Goal: Task Accomplishment & Management: Use online tool/utility

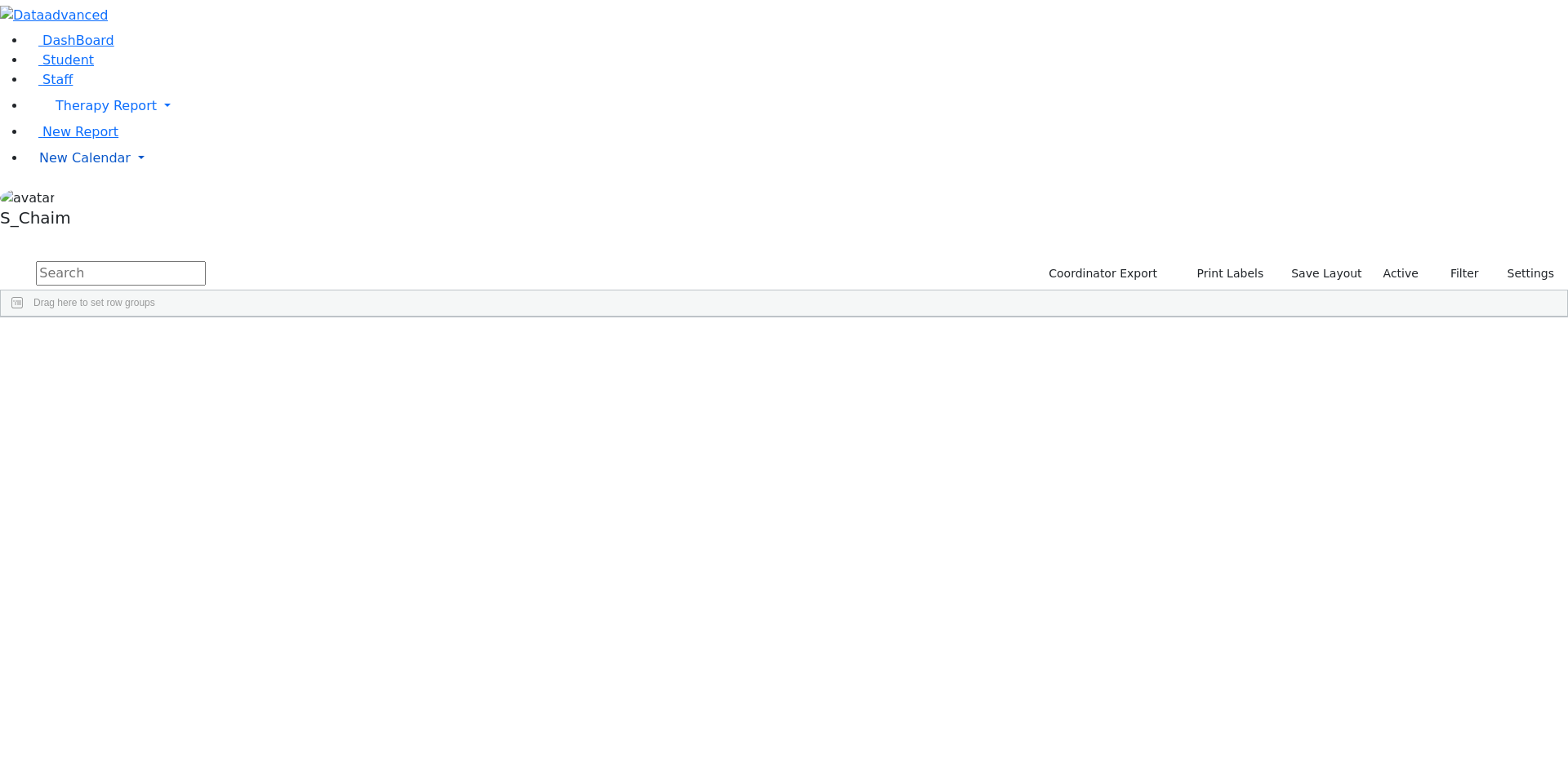
click at [70, 165] on span "New Calendar" at bounding box center [85, 158] width 92 height 15
click at [64, 198] on span "Calendar" at bounding box center [64, 191] width 59 height 15
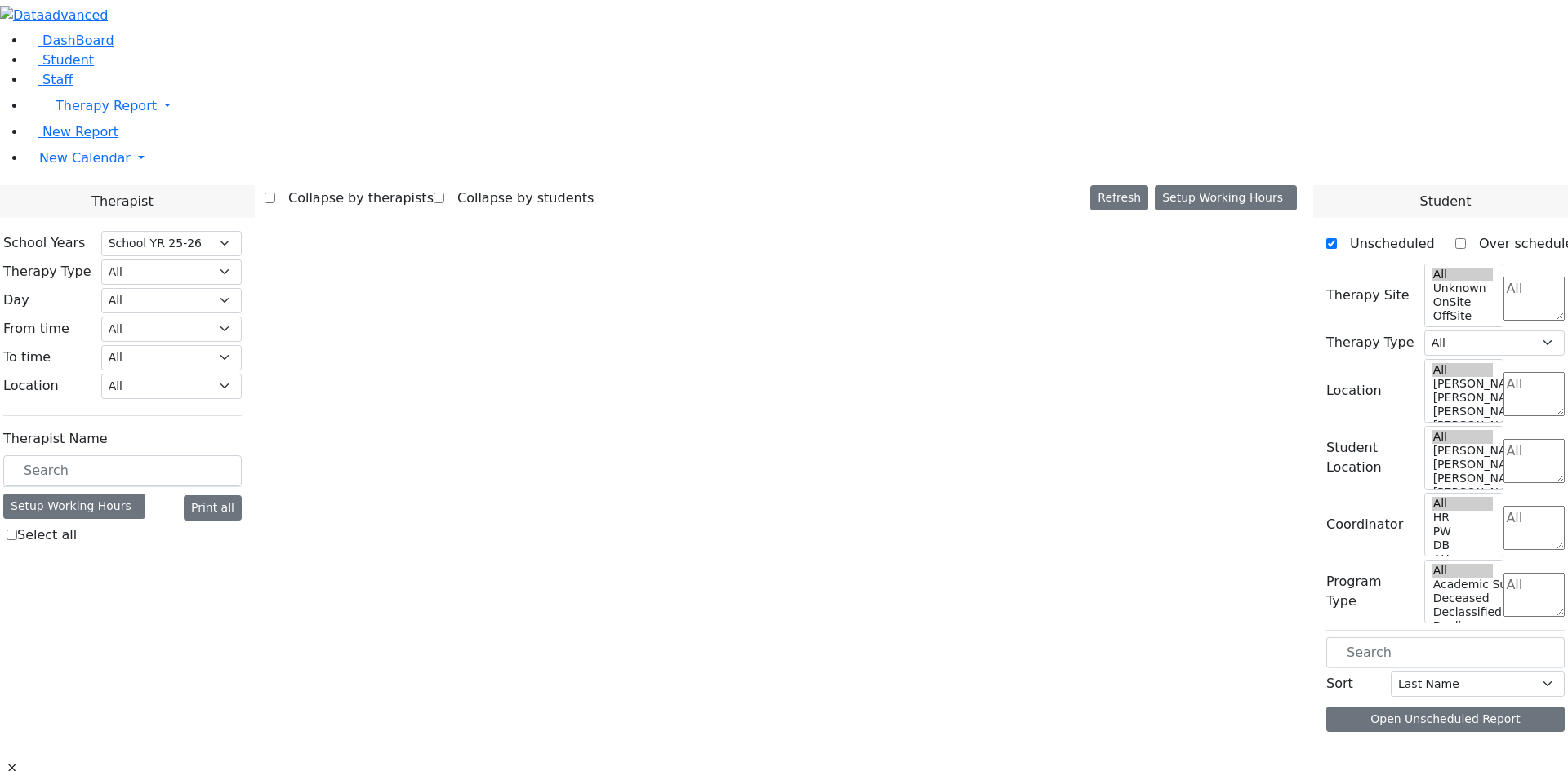
select select "212"
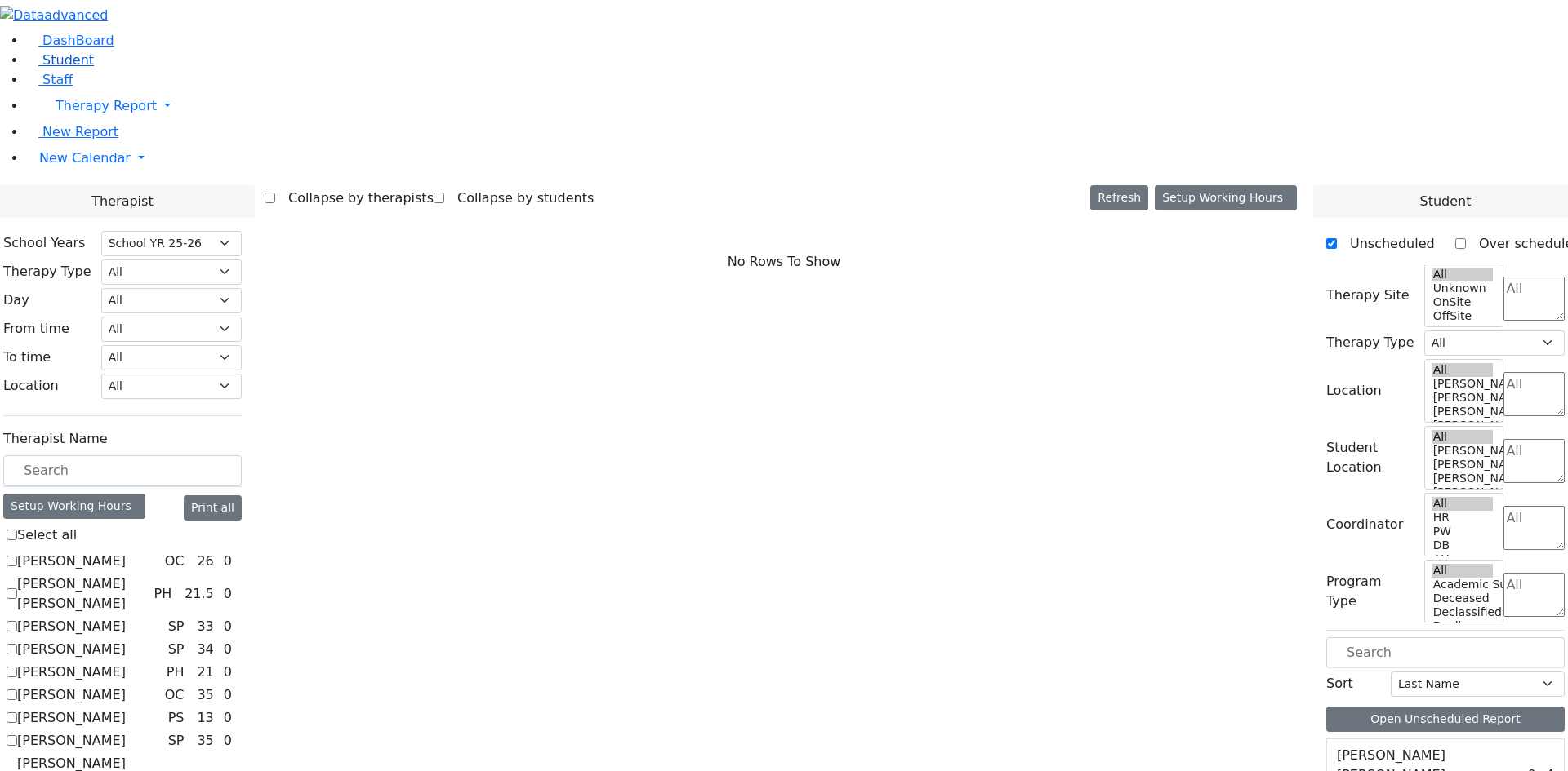
click at [60, 68] on span "Student" at bounding box center [68, 60] width 51 height 15
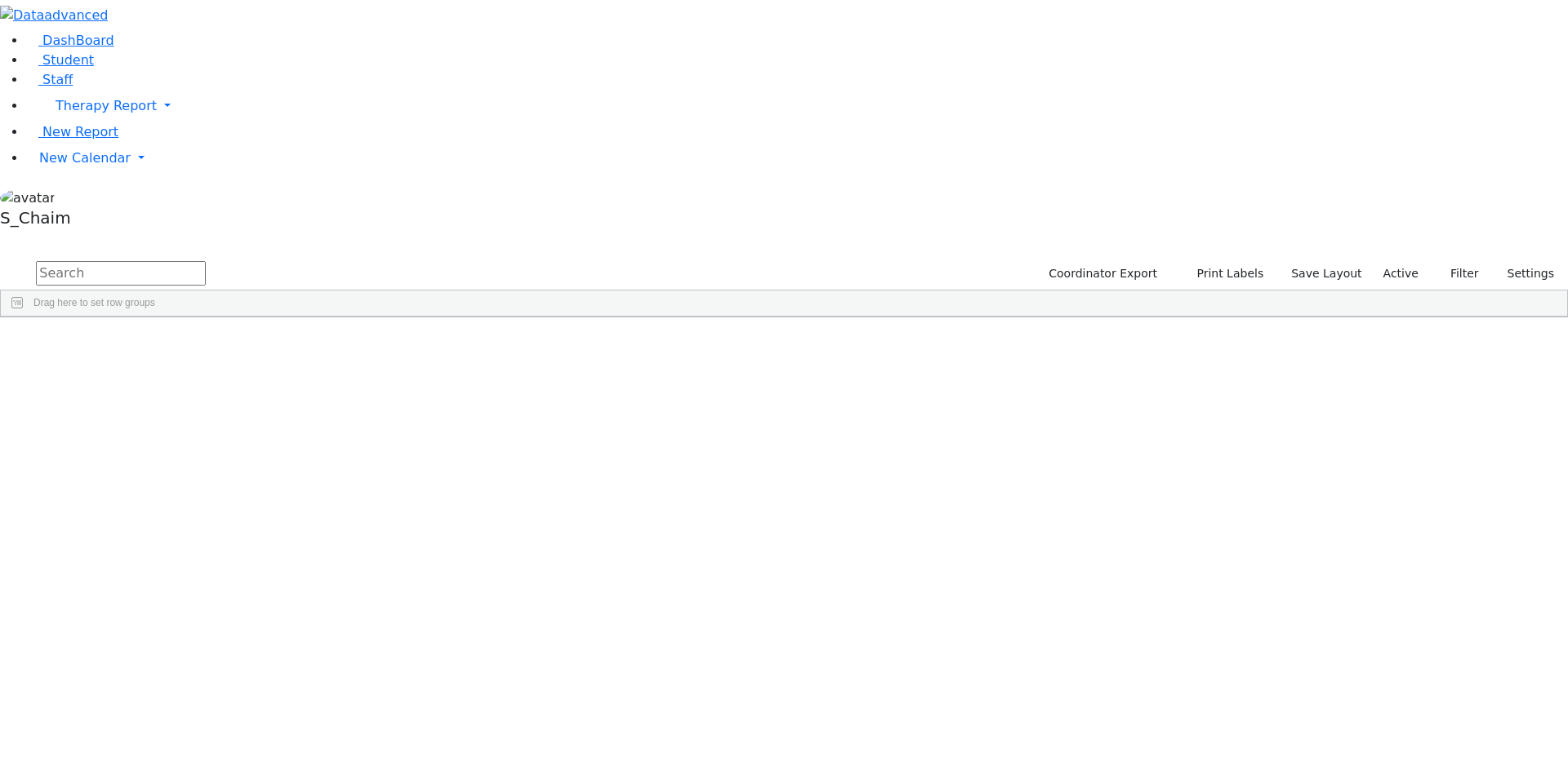
click at [928, 316] on div "Site" at bounding box center [877, 329] width 103 height 26
click at [854, 324] on span "Site" at bounding box center [844, 330] width 18 height 12
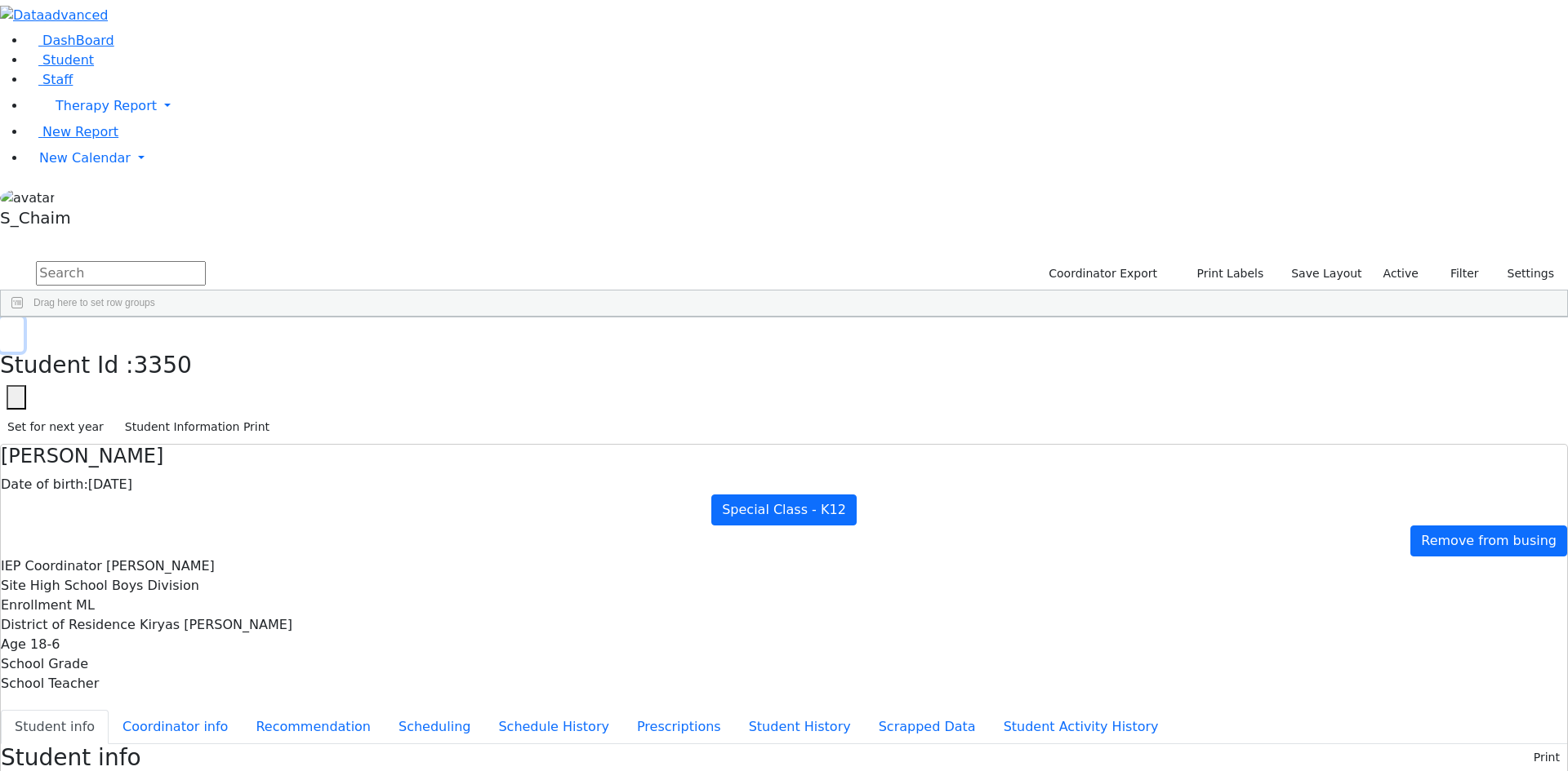
click at [23, 317] on button "button" at bounding box center [12, 334] width 23 height 34
click at [208, 578] on div "Lebovits" at bounding box center [157, 590] width 103 height 23
click at [409, 710] on button "Scheduling" at bounding box center [434, 727] width 100 height 34
click at [23, 317] on button "button" at bounding box center [12, 334] width 23 height 34
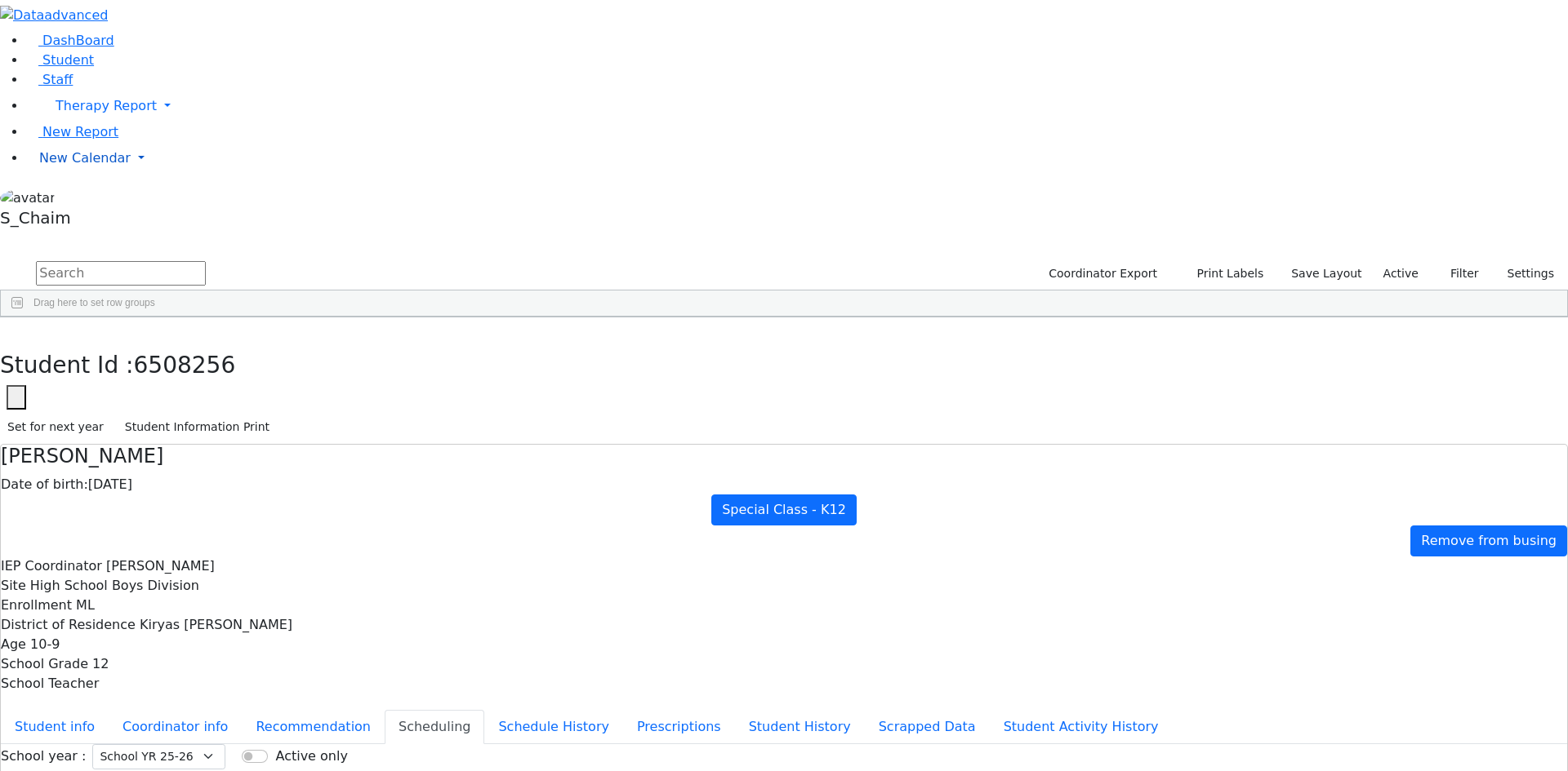
click at [83, 165] on span "New Calendar" at bounding box center [85, 158] width 92 height 15
click at [75, 198] on span "Calendar" at bounding box center [64, 191] width 59 height 15
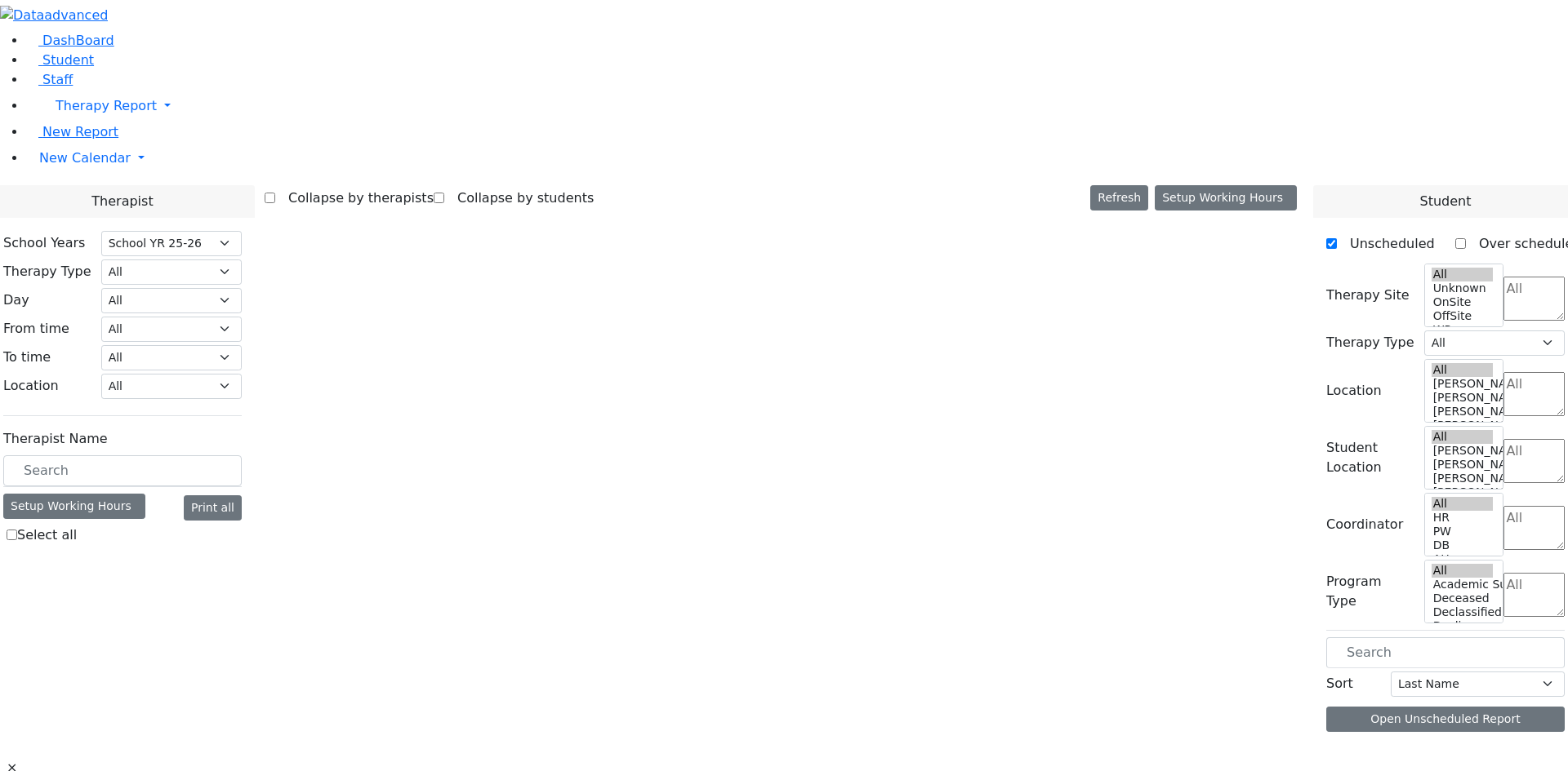
select select "212"
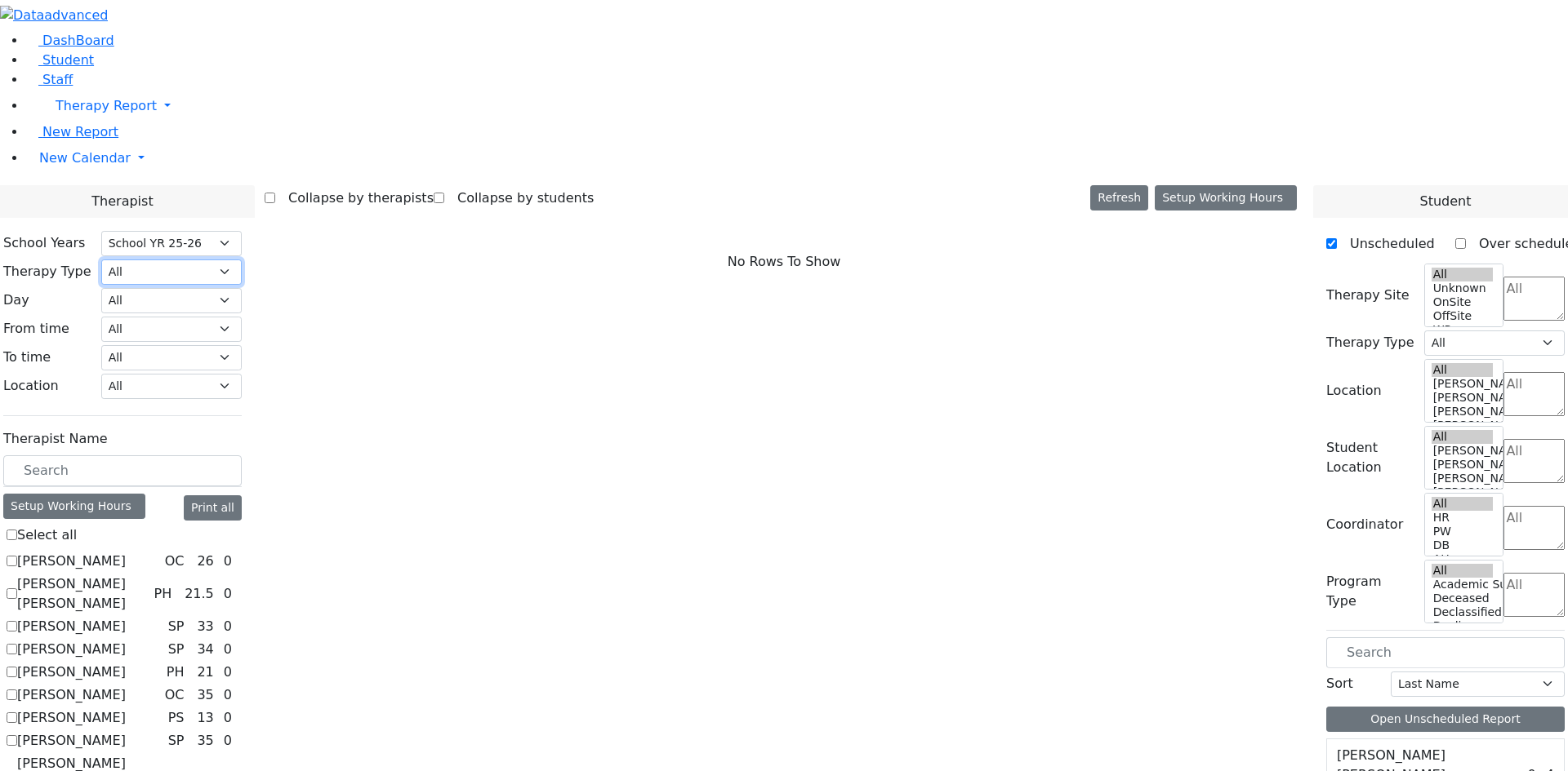
click at [242, 259] on select "All Psych Hearing Vision Speech Physical Occupational" at bounding box center [171, 272] width 140 height 25
select select "1"
click at [242, 259] on select "All Psych Hearing Vision Speech Physical Occupational" at bounding box center [171, 272] width 140 height 25
select select "1"
click at [126, 643] on label "[PERSON_NAME]" at bounding box center [72, 653] width 108 height 19
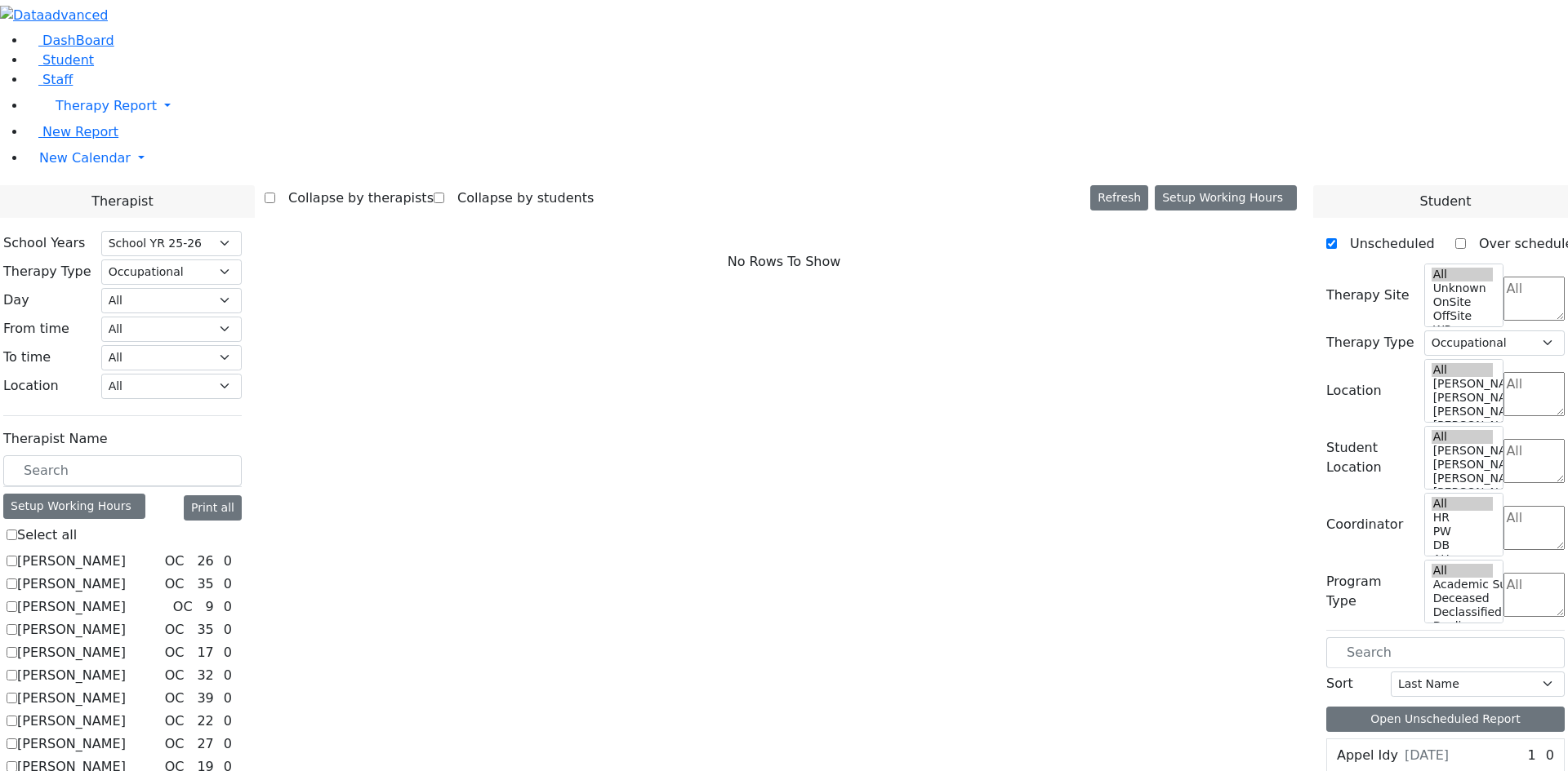
click at [17, 647] on input "[PERSON_NAME]" at bounding box center [12, 652] width 11 height 11
checkbox input "true"
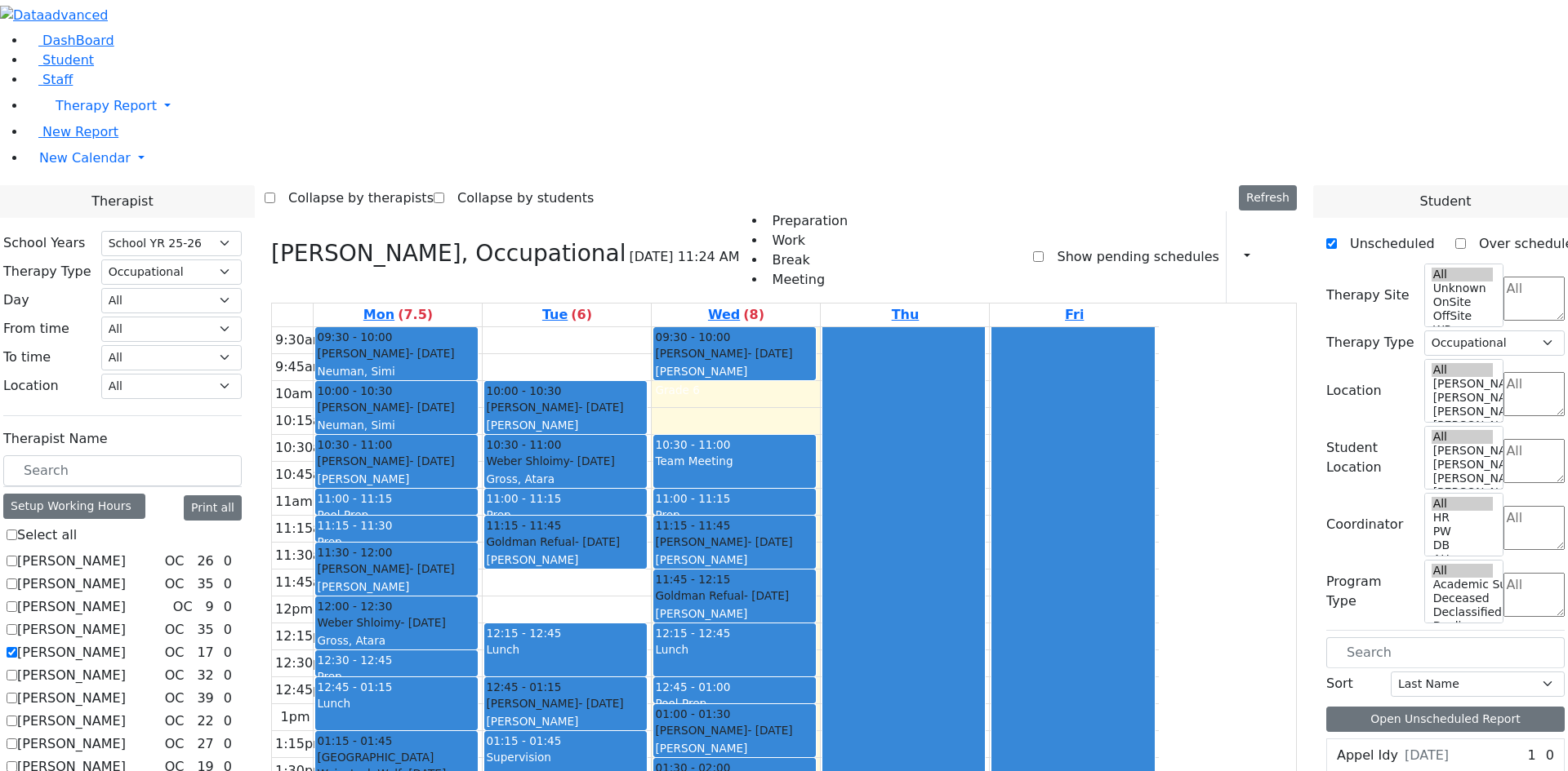
click at [1504, 277] on textarea "Search" at bounding box center [1534, 299] width 61 height 44
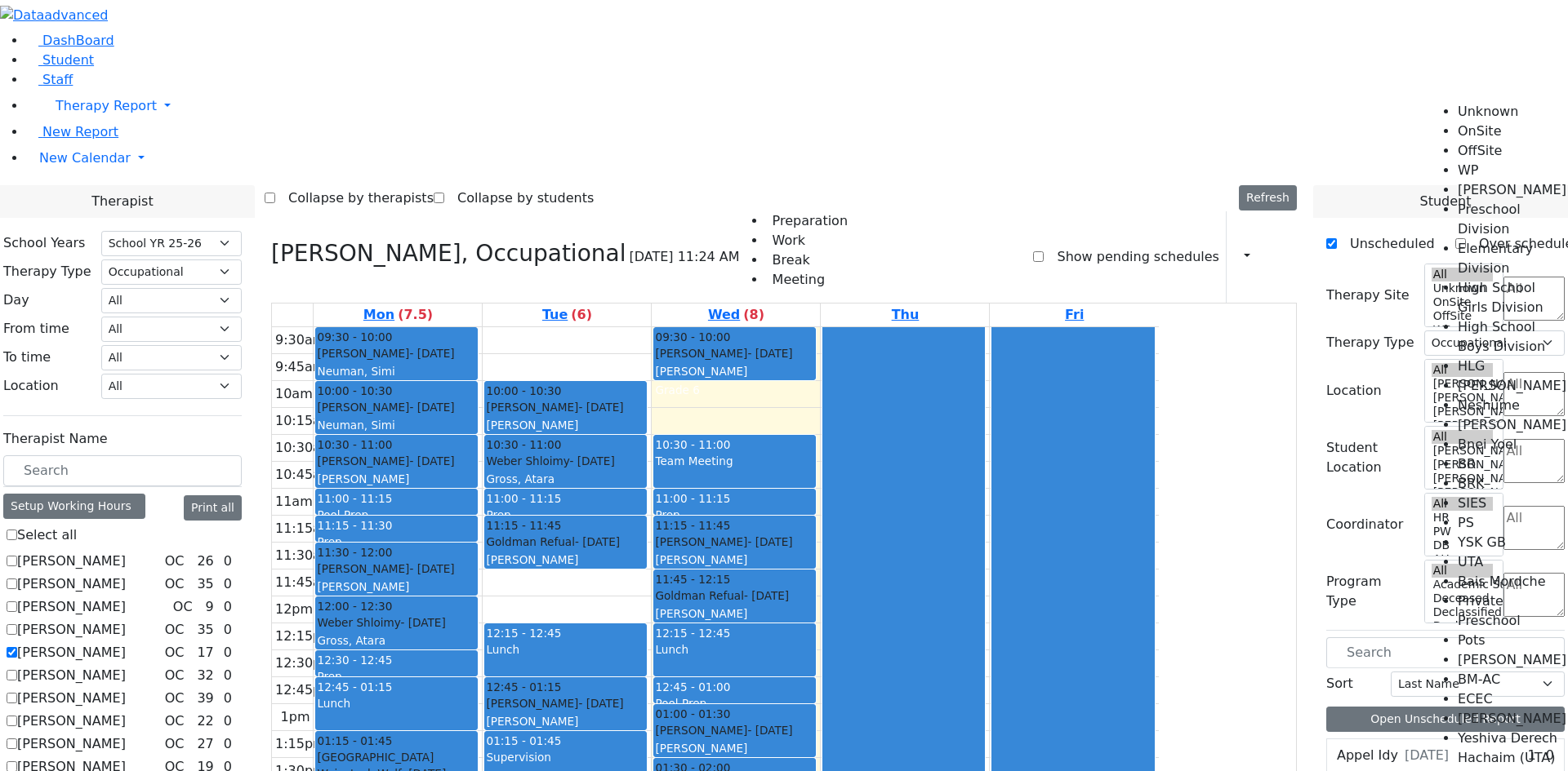
scroll to position [81, 0]
click at [1477, 317] on li "High School Boys Division" at bounding box center [1513, 337] width 110 height 40
select select "12"
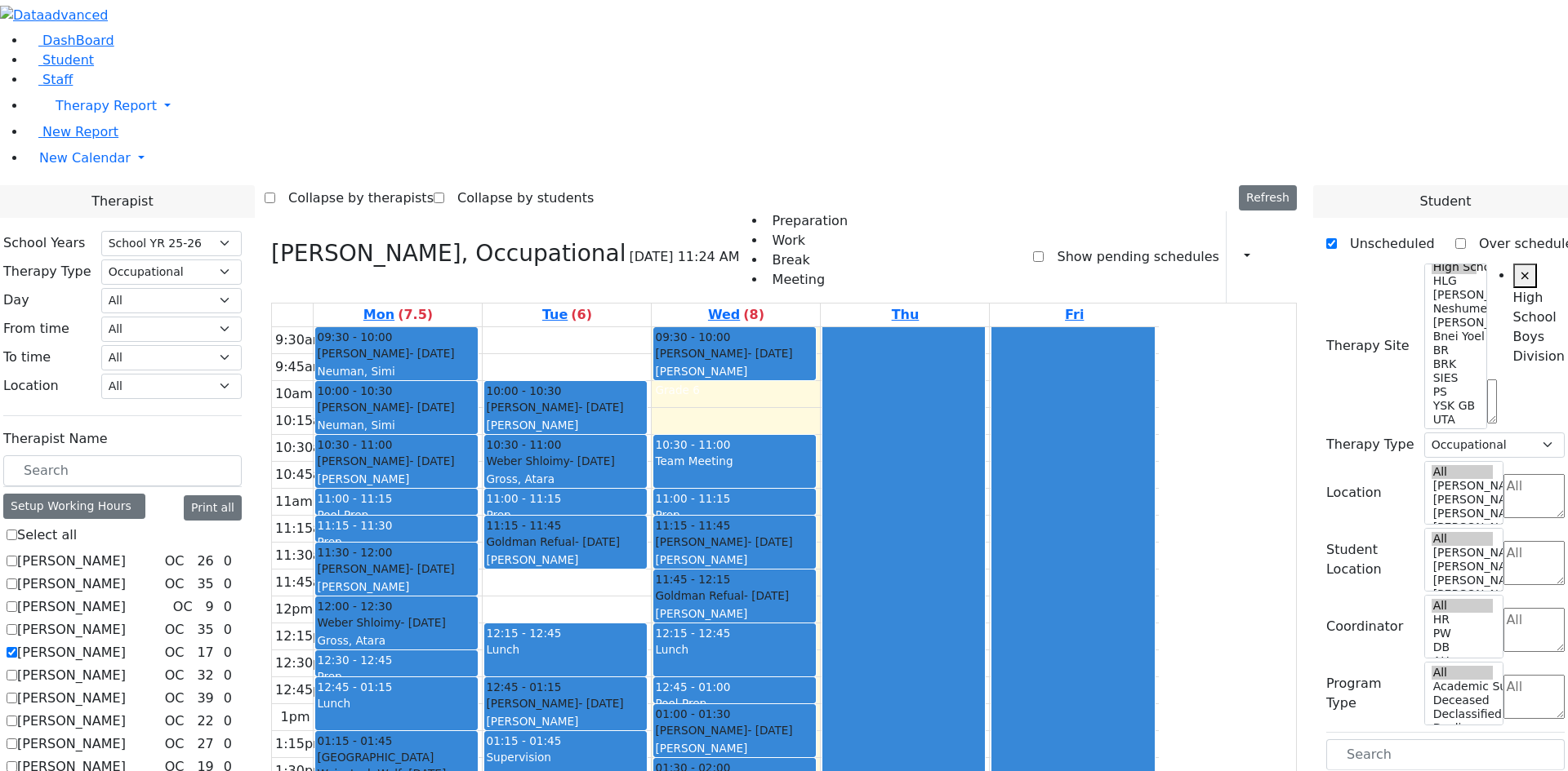
scroll to position [0, 33]
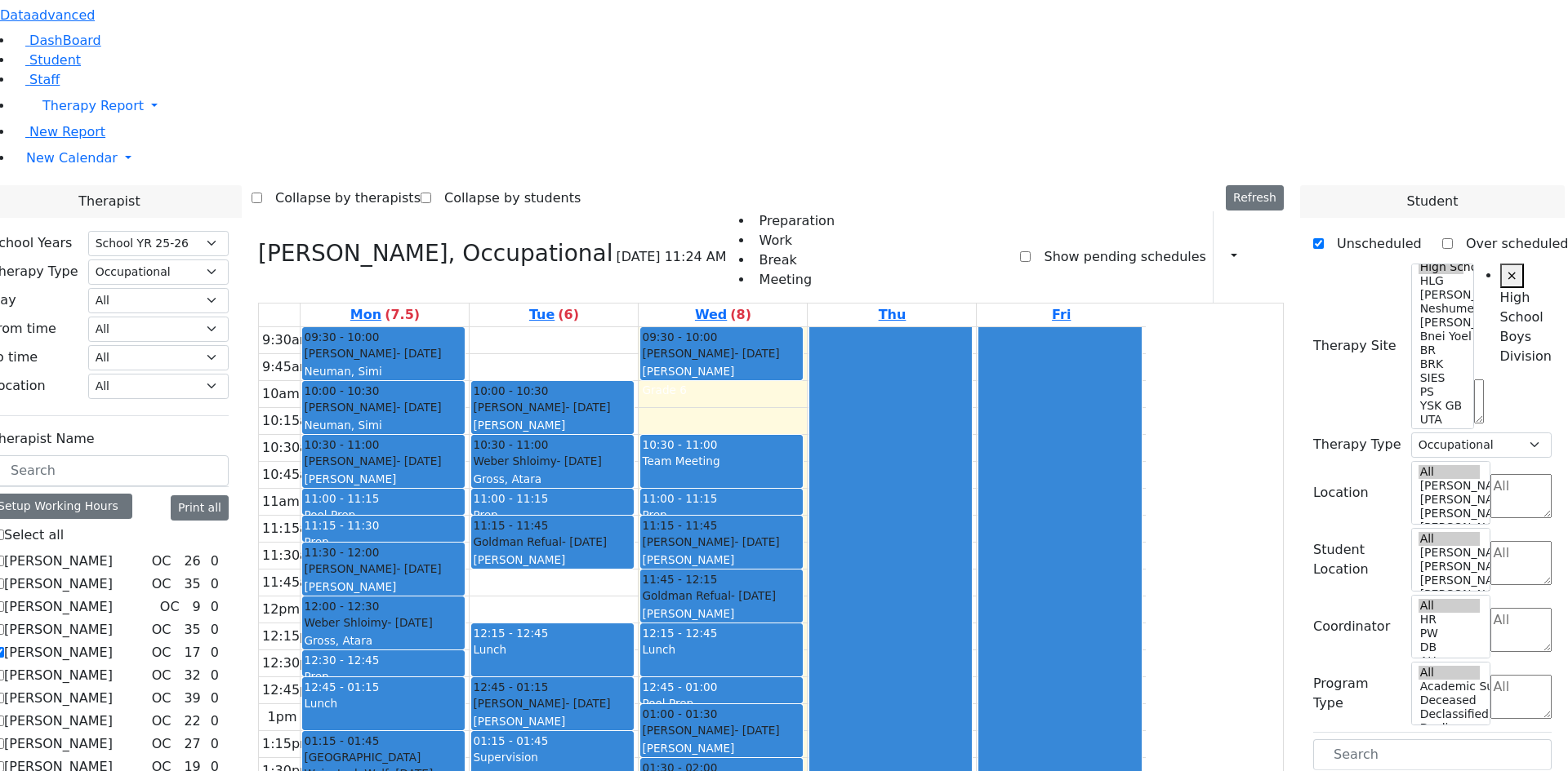
drag, startPoint x: 1375, startPoint y: 451, endPoint x: 756, endPoint y: 358, distance: 625.9
click at [756, 358] on div "Therapist School Years Select School YR Summer YR 25 School YR 25-26 Summer YR …" at bounding box center [770, 670] width 1587 height 970
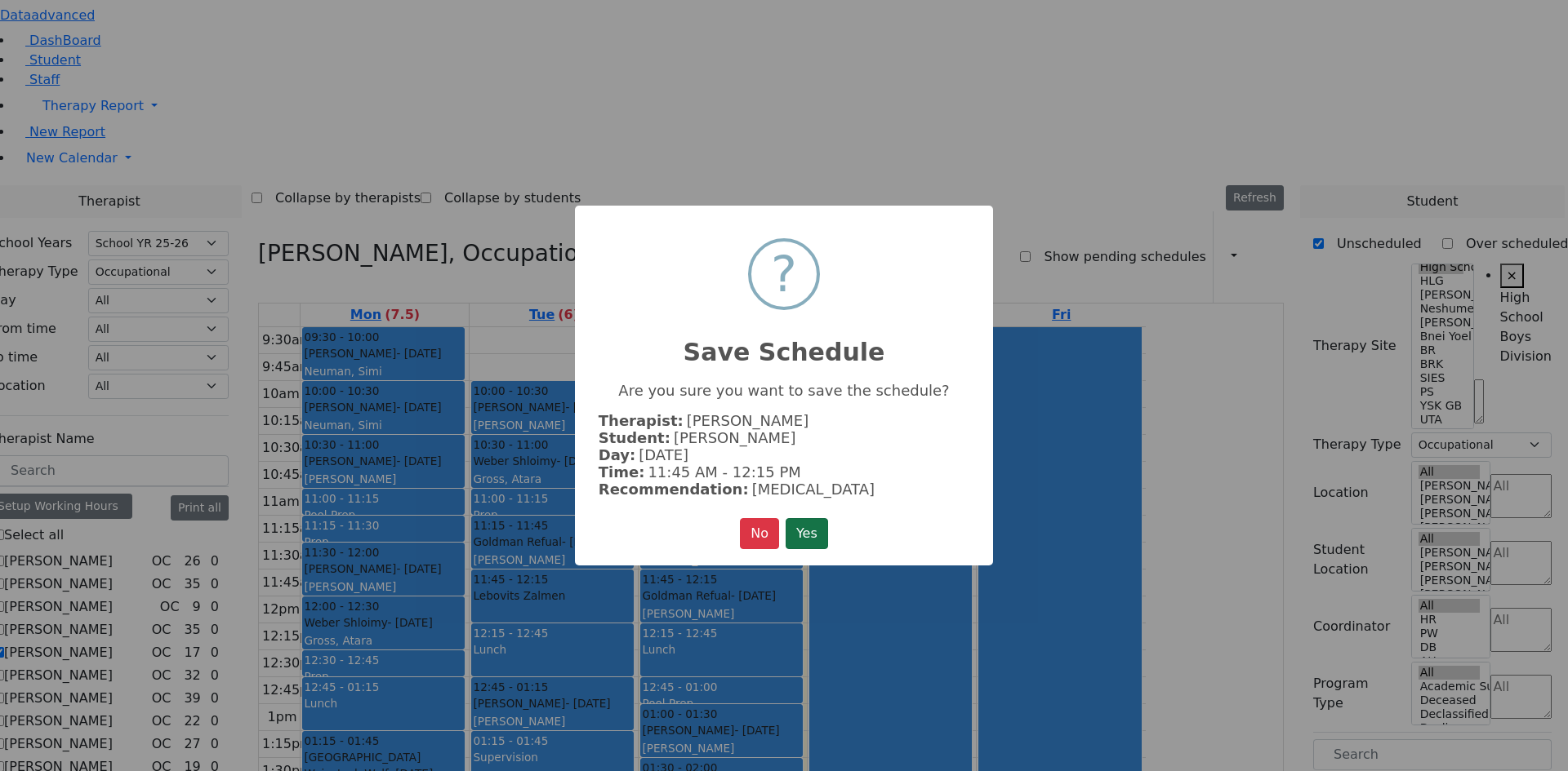
click at [806, 537] on button "Yes" at bounding box center [807, 534] width 43 height 31
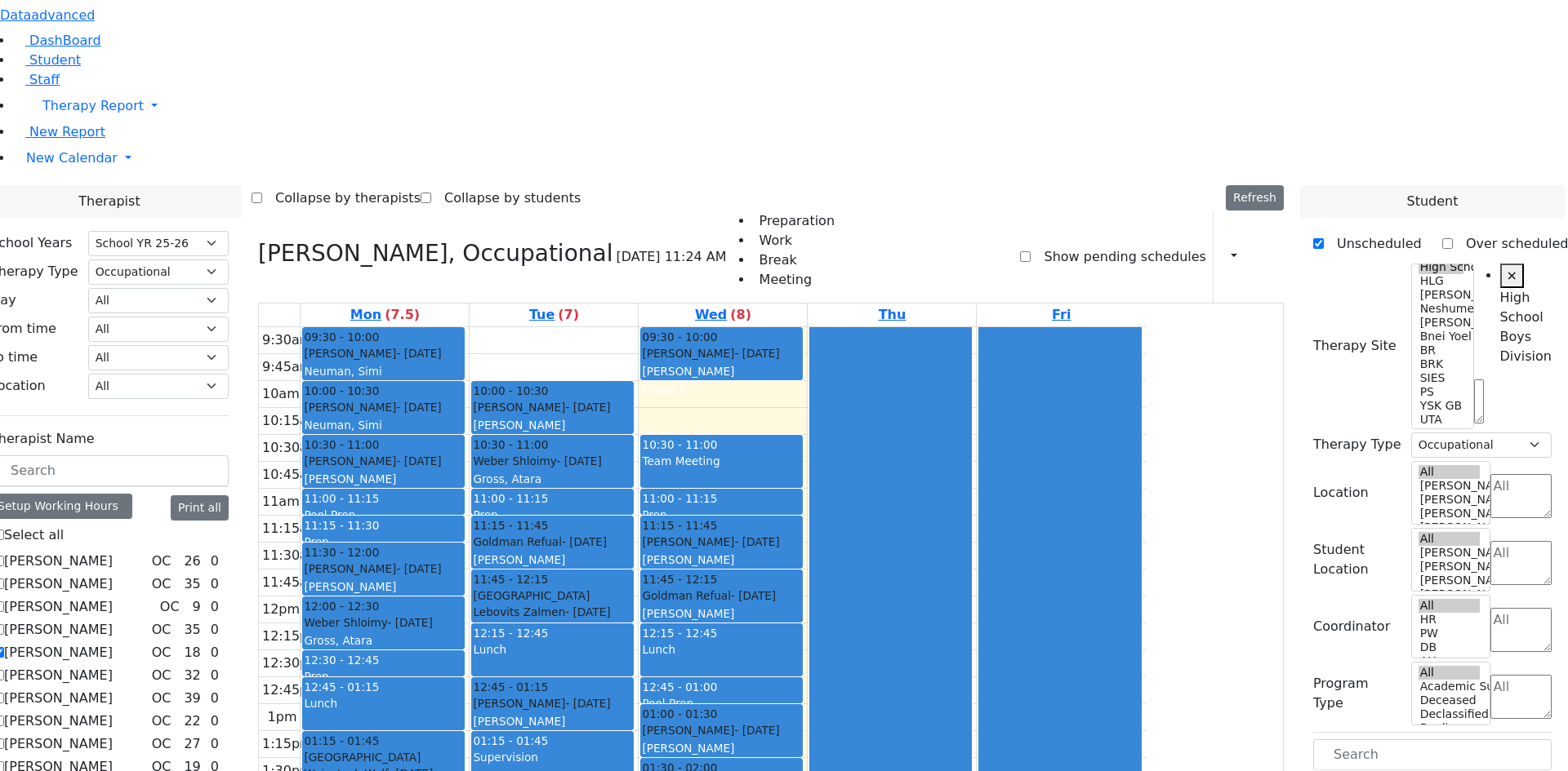
drag, startPoint x: 1341, startPoint y: 445, endPoint x: 896, endPoint y: 175, distance: 520.5
click at [896, 186] on div "Therapist School Years Select School YR Summer YR 25 School YR 25-26 Summer YR …" at bounding box center [770, 670] width 1587 height 970
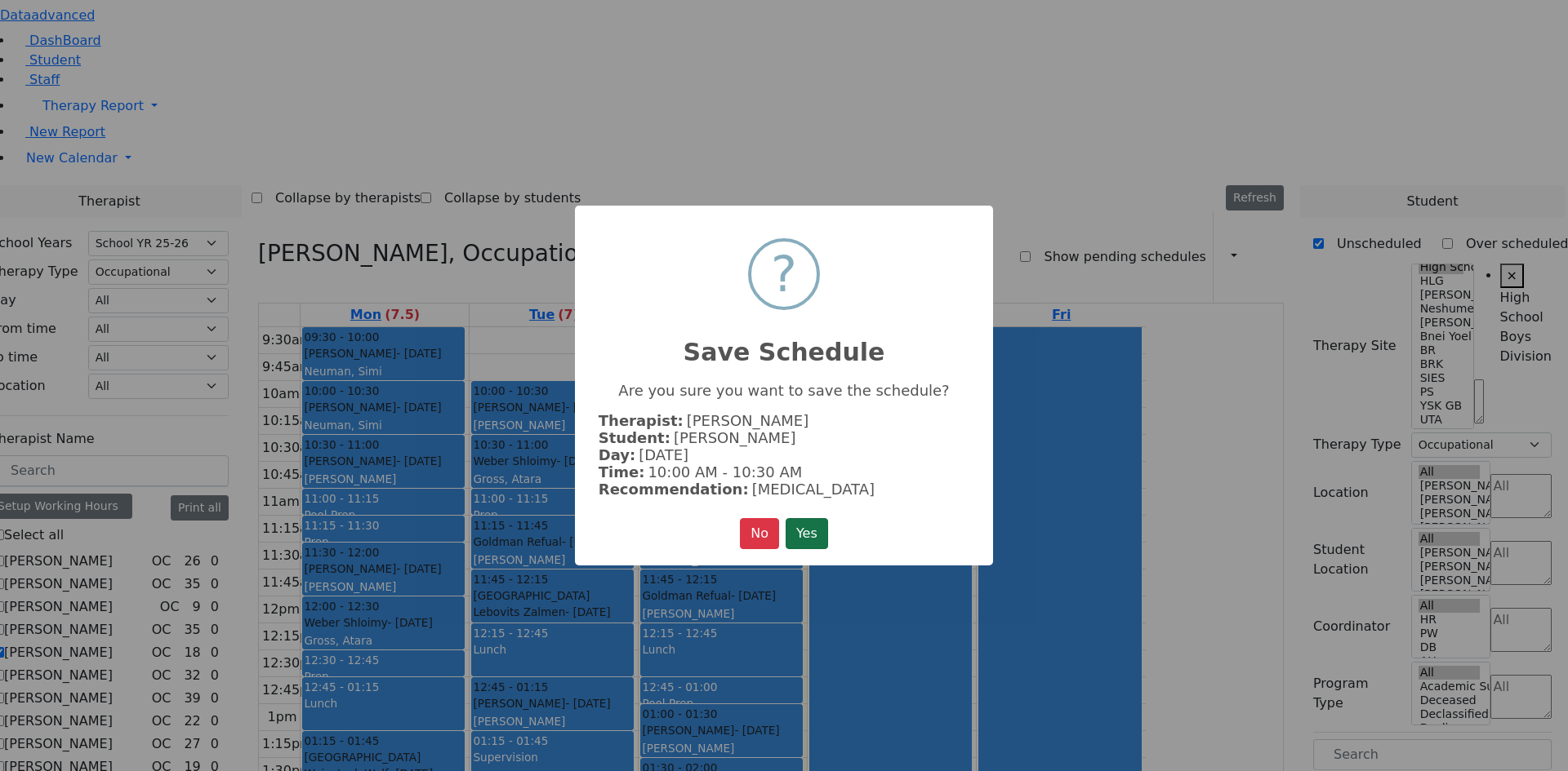
click at [823, 525] on button "Yes" at bounding box center [807, 534] width 43 height 31
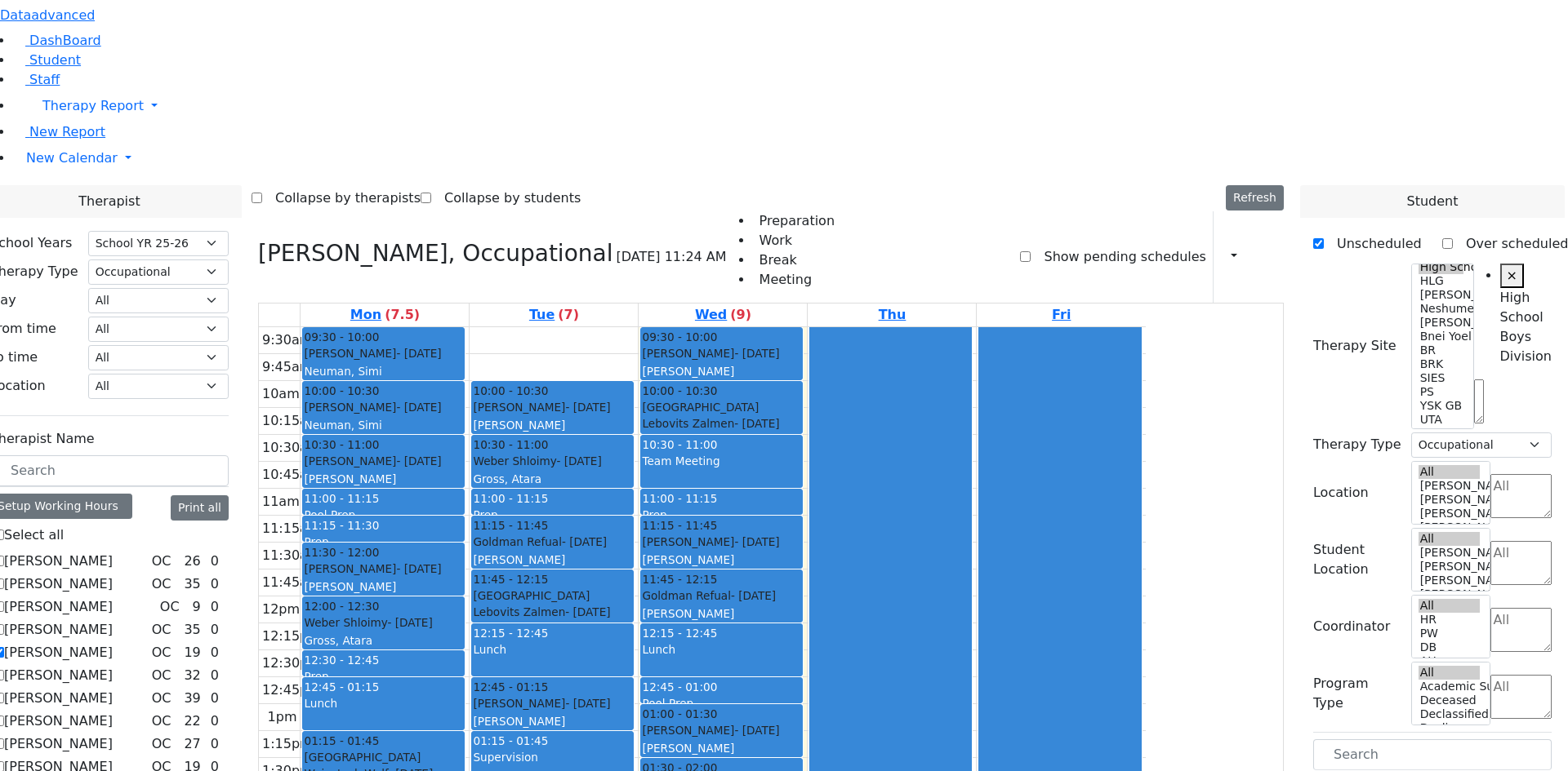
click at [112, 643] on label "[PERSON_NAME]" at bounding box center [58, 653] width 108 height 19
checkbox input "false"
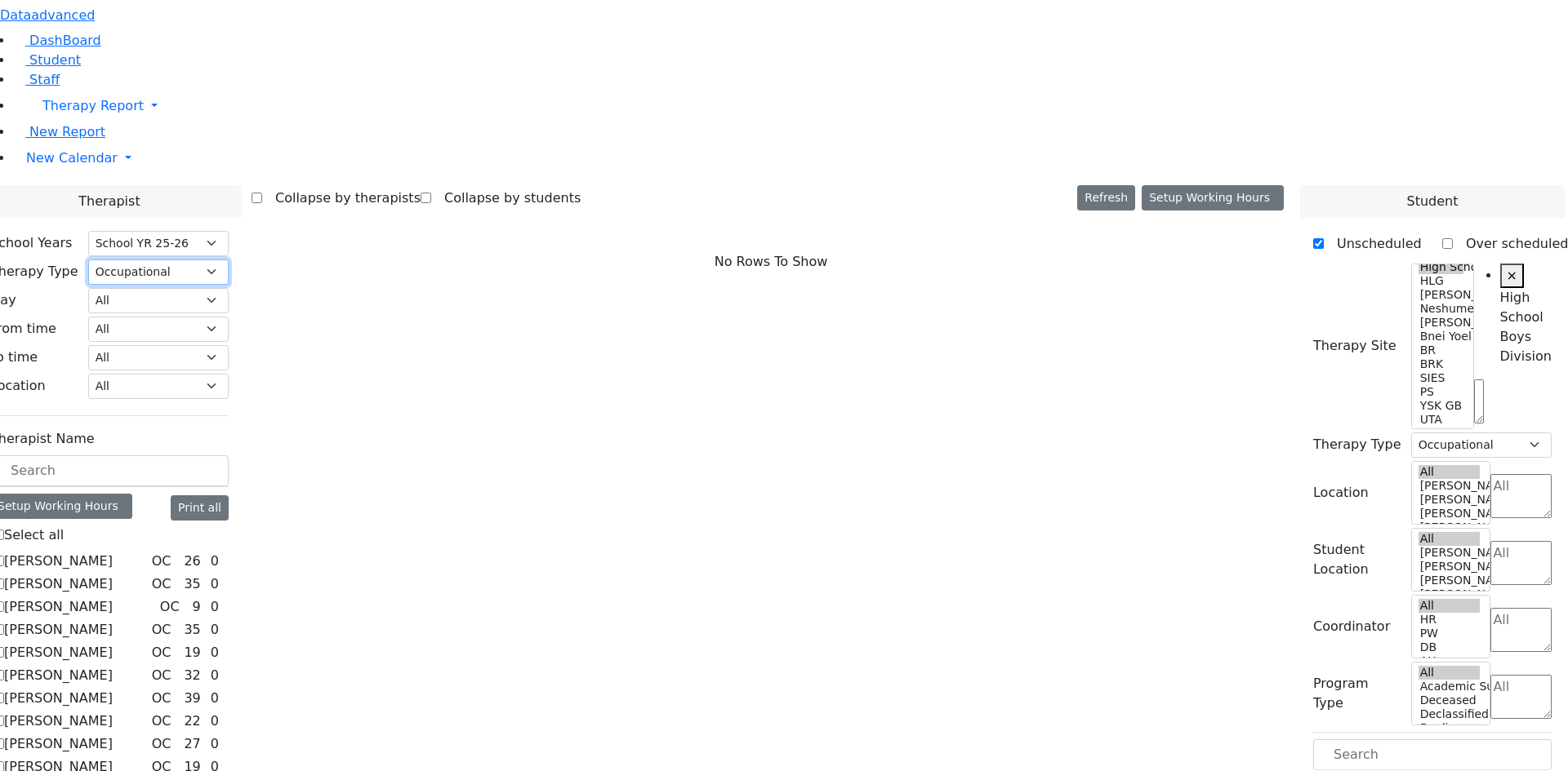
click at [228, 259] on select "All Psych Hearing Vision Speech Physical Occupational" at bounding box center [158, 272] width 140 height 25
select select "2"
click at [228, 259] on select "All Psych Hearing Vision Speech Physical Occupational" at bounding box center [158, 272] width 140 height 25
select select "2"
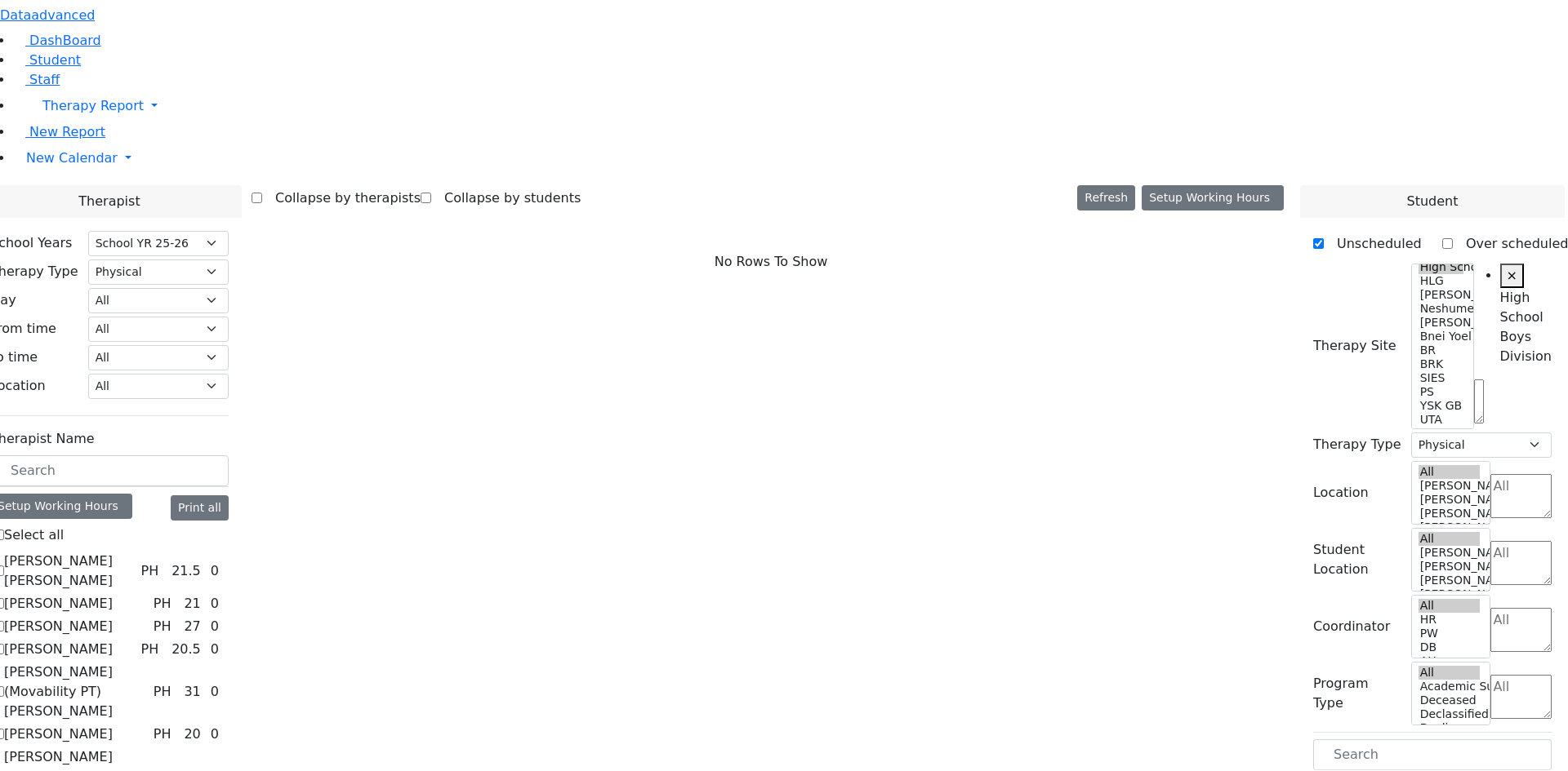
click at [112, 617] on label "[PERSON_NAME]" at bounding box center [58, 627] width 108 height 19
checkbox input "true"
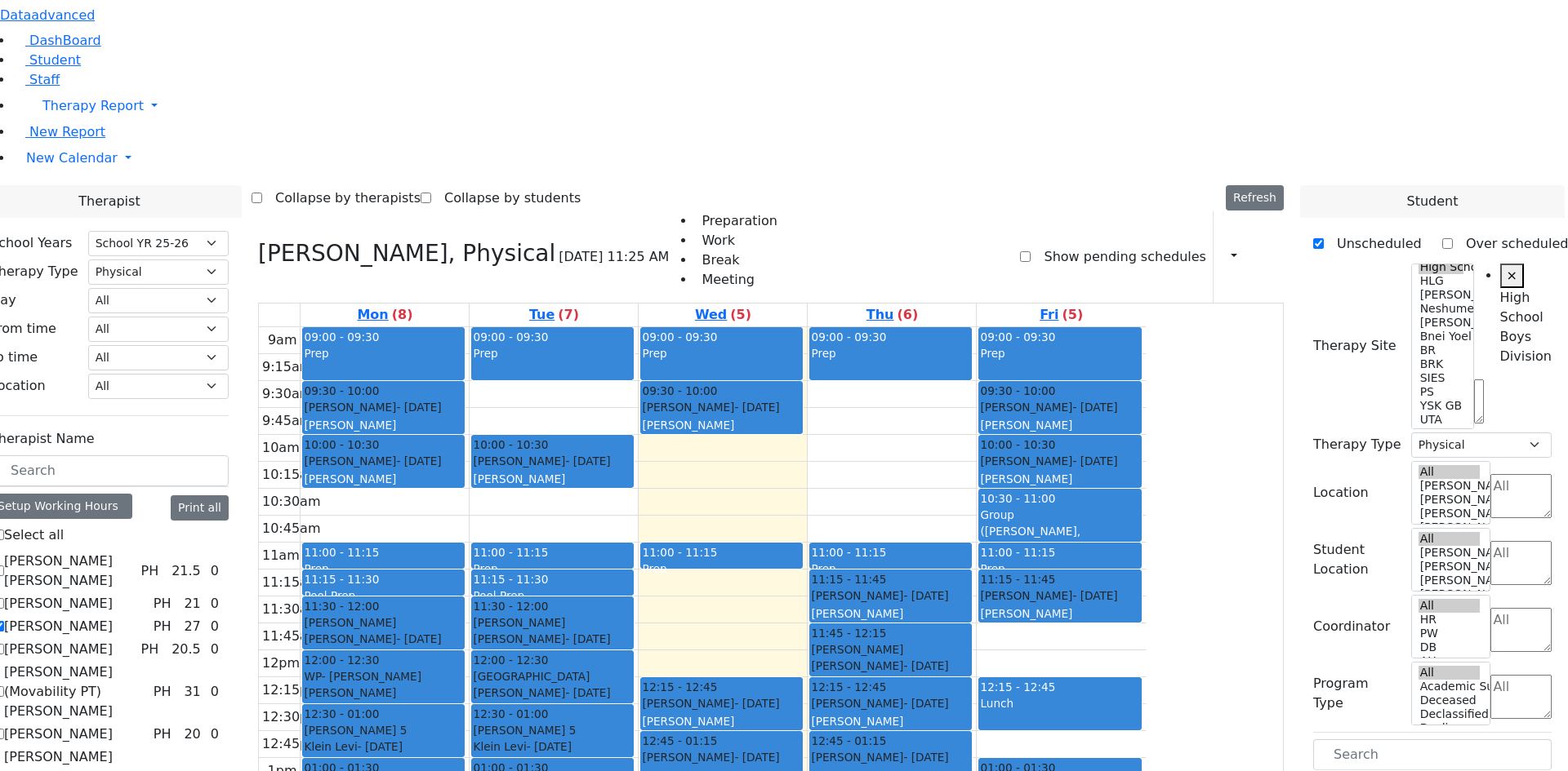
drag, startPoint x: 1336, startPoint y: 416, endPoint x: 902, endPoint y: 224, distance: 474.6
click at [902, 224] on div "Therapist School Years Select School YR Summer YR 25 School YR 25-26 Summer YR …" at bounding box center [770, 615] width 1587 height 860
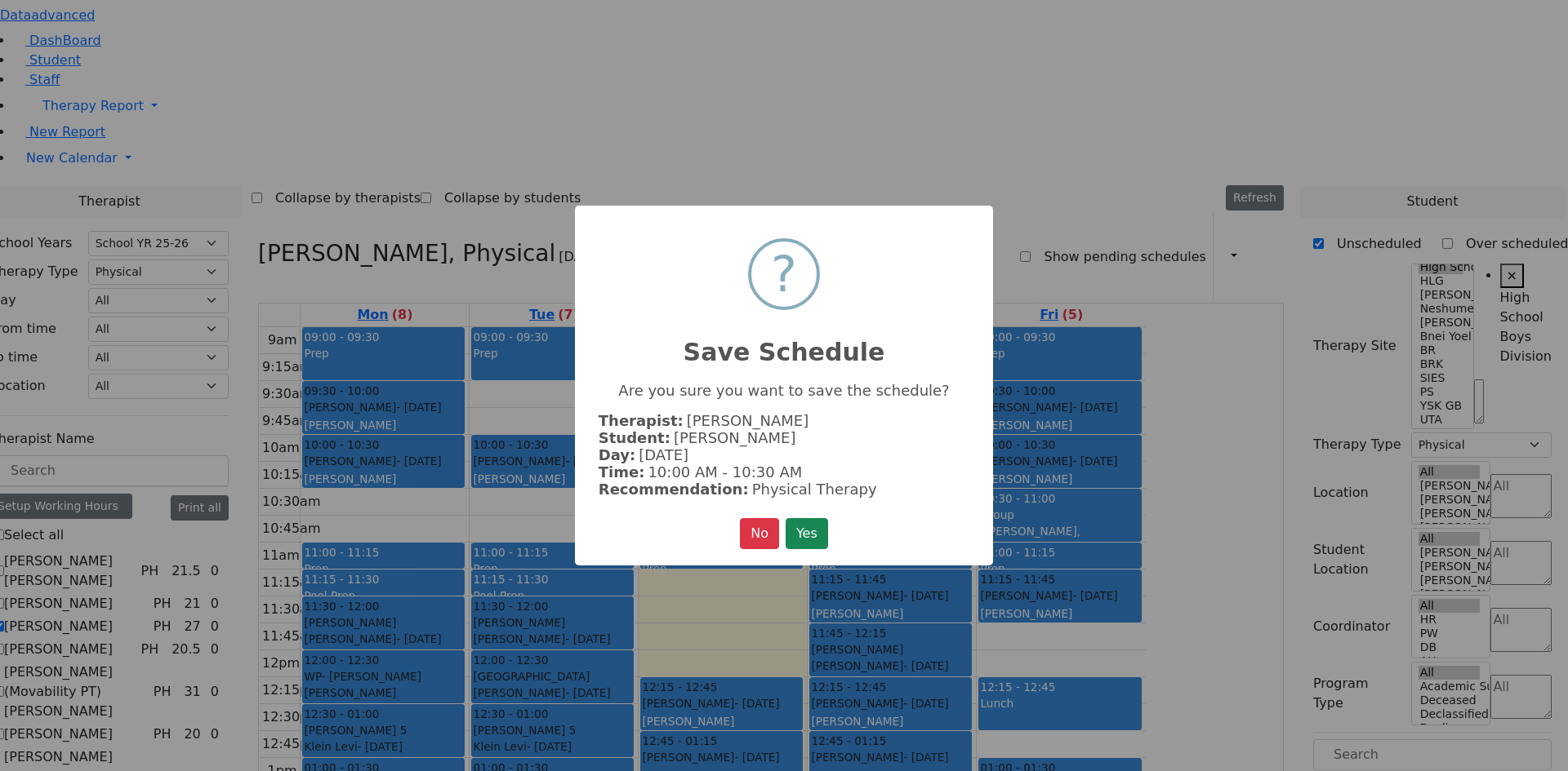
drag, startPoint x: 856, startPoint y: 544, endPoint x: 838, endPoint y: 541, distance: 18.2
click at [851, 544] on div "× ? Save Schedule Are you sure you want to save the schedule? Therapist: [PERSO…" at bounding box center [784, 386] width 418 height 360
click at [824, 536] on button "Yes" at bounding box center [807, 534] width 43 height 31
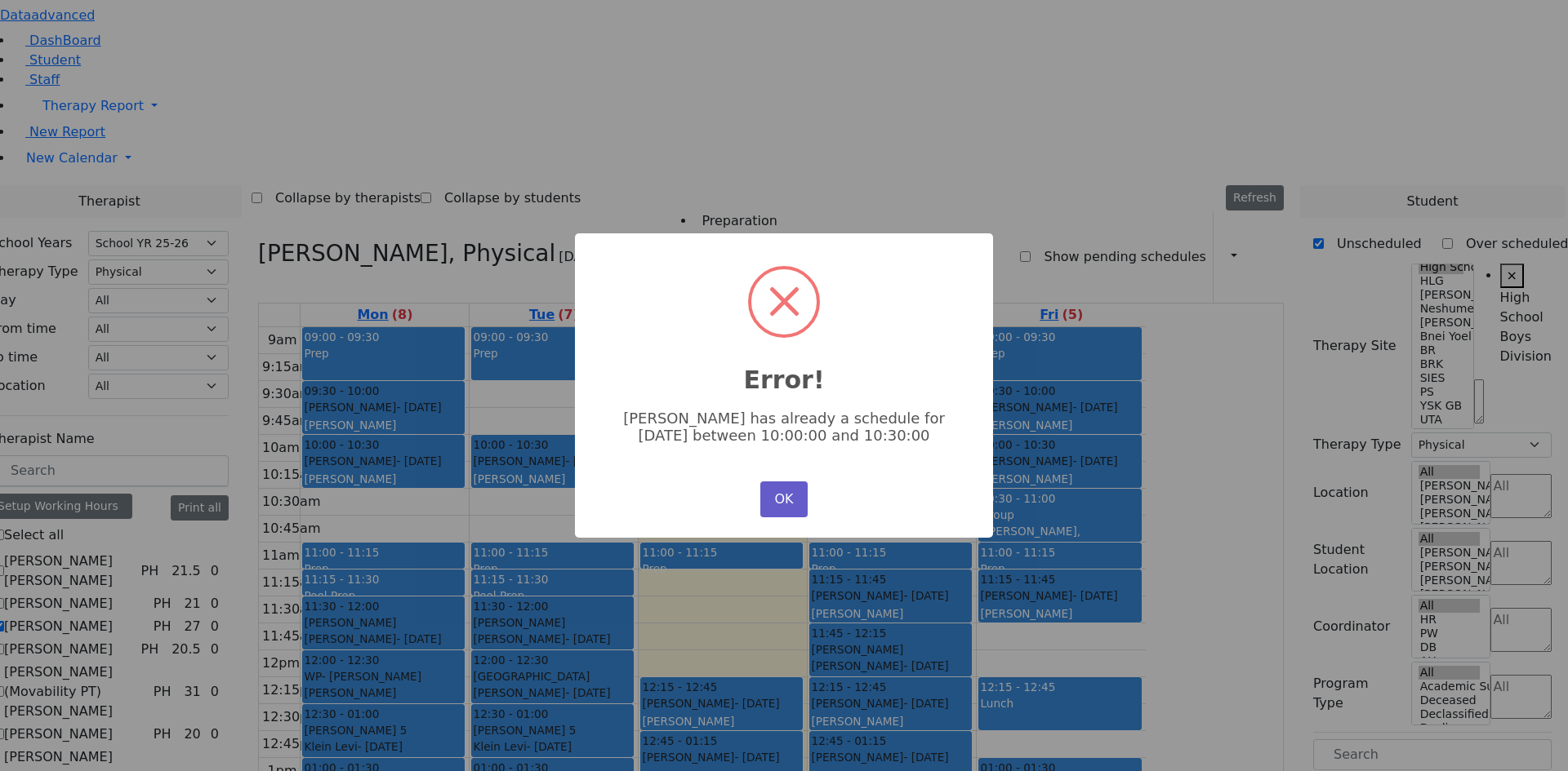
click at [792, 510] on div "OK No Cancel" at bounding box center [783, 500] width 55 height 44
click at [767, 502] on button "OK" at bounding box center [784, 499] width 47 height 36
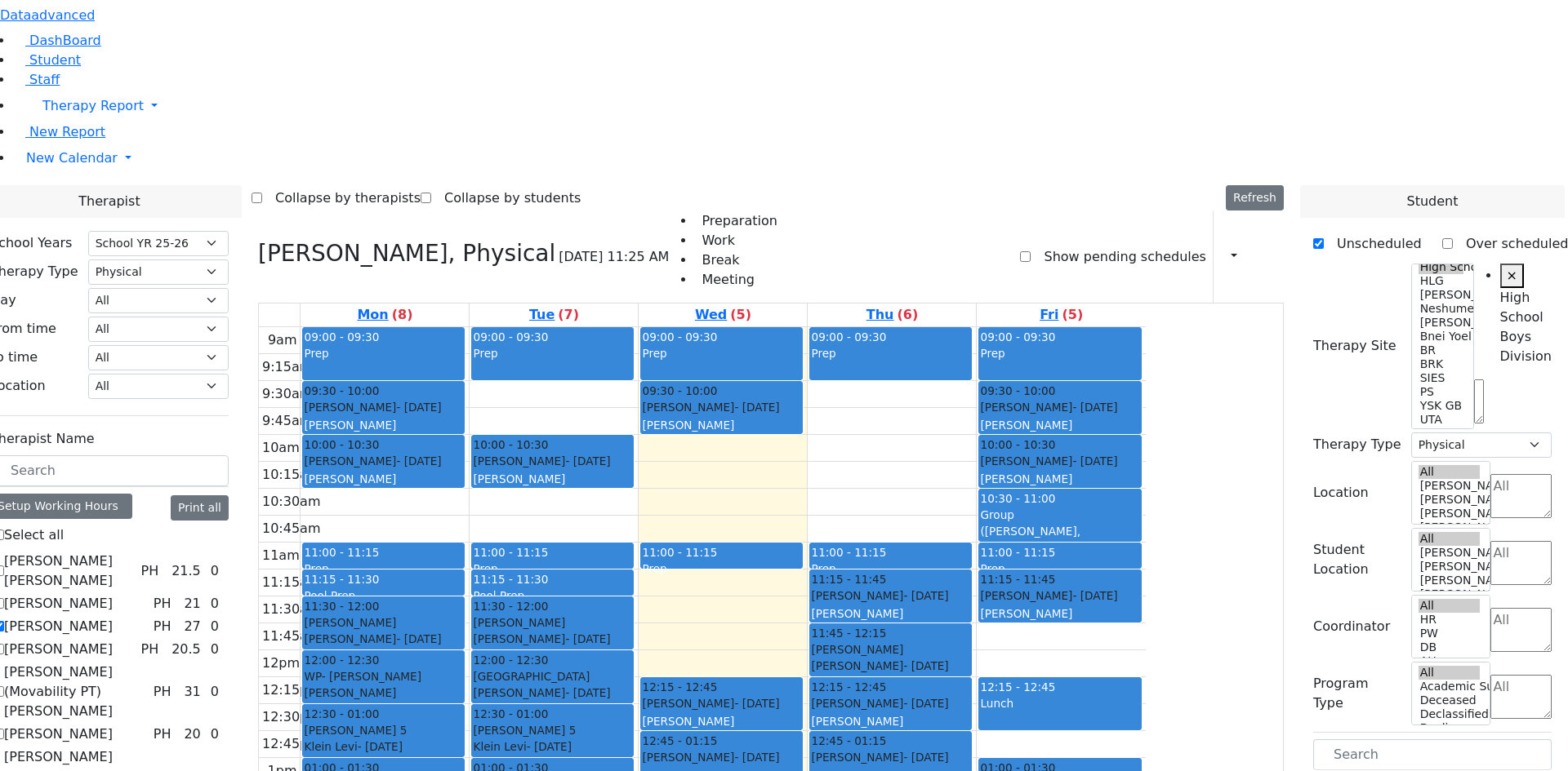
drag, startPoint x: 1340, startPoint y: 416, endPoint x: 621, endPoint y: 264, distance: 734.9
click at [621, 264] on div "Therapist School Years Select School YR Summer YR 25 School YR 25-26 Summer YR …" at bounding box center [770, 615] width 1587 height 860
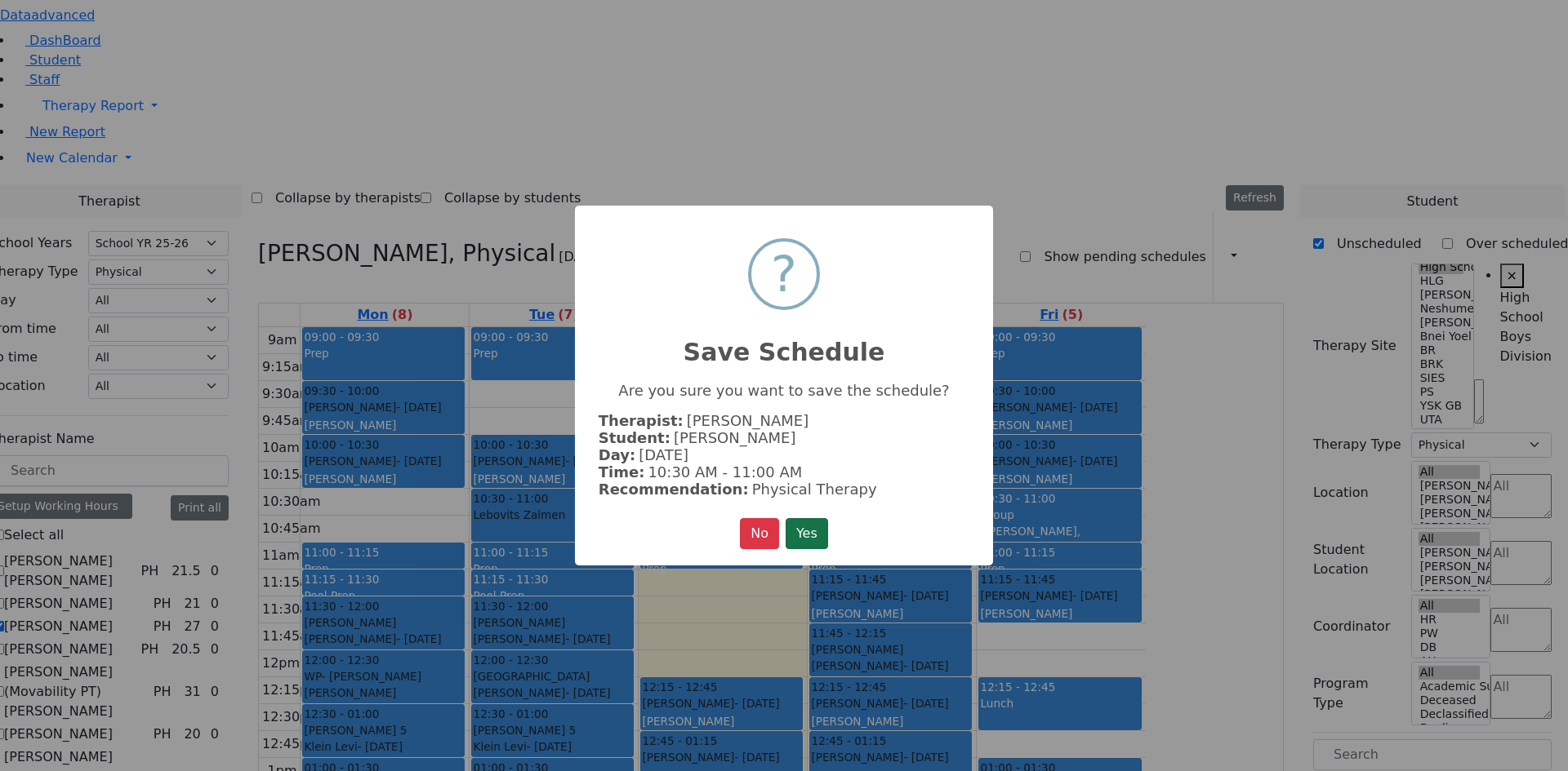
click at [806, 529] on button "Yes" at bounding box center [807, 534] width 43 height 31
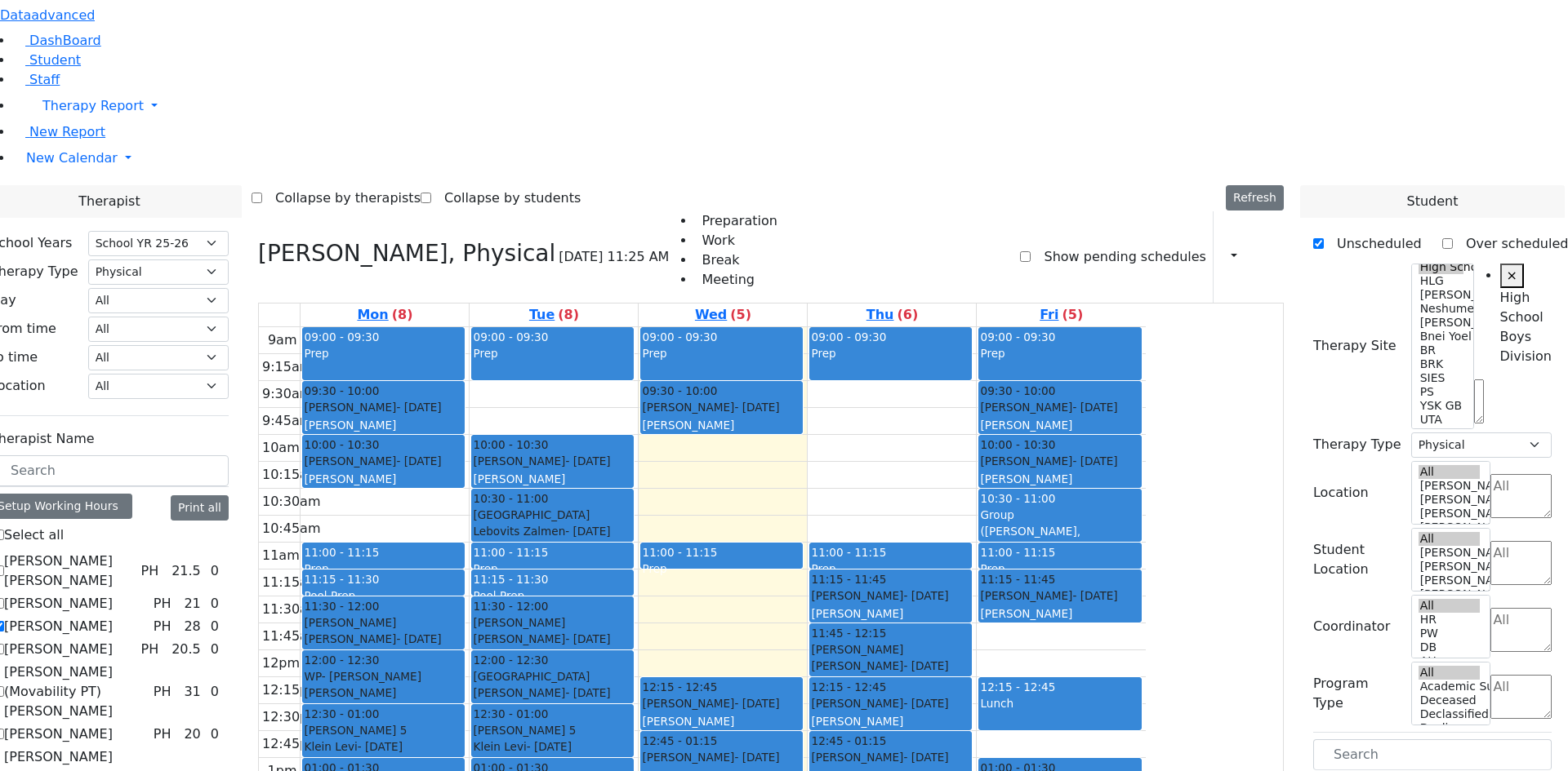
drag, startPoint x: 1337, startPoint y: 419, endPoint x: 1086, endPoint y: 280, distance: 286.9
click at [1086, 280] on div "Therapist School Years Select School YR Summer YR 25 School YR 25-26 Summer YR …" at bounding box center [770, 615] width 1587 height 860
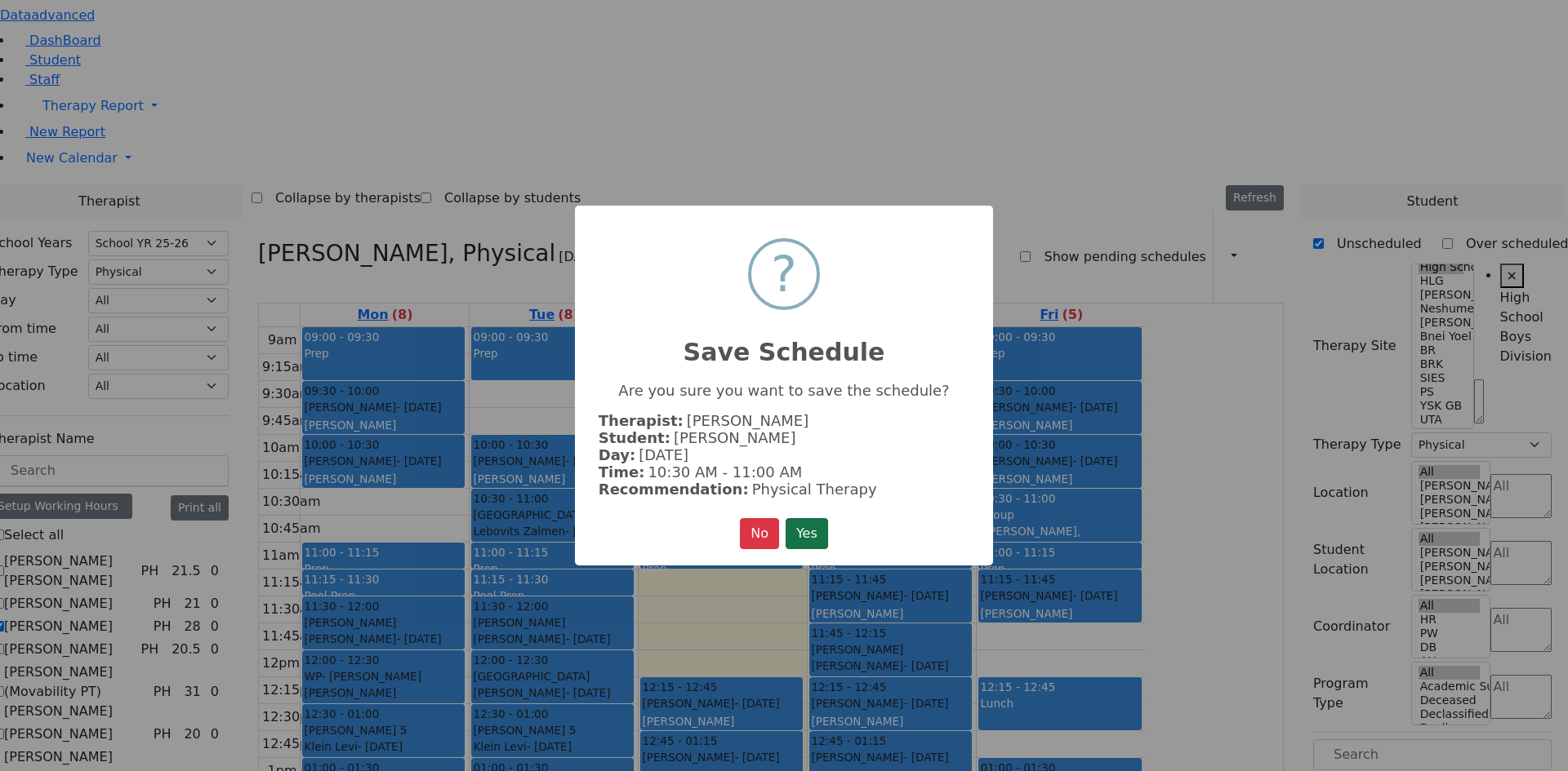
click at [816, 524] on button "Yes" at bounding box center [807, 534] width 43 height 31
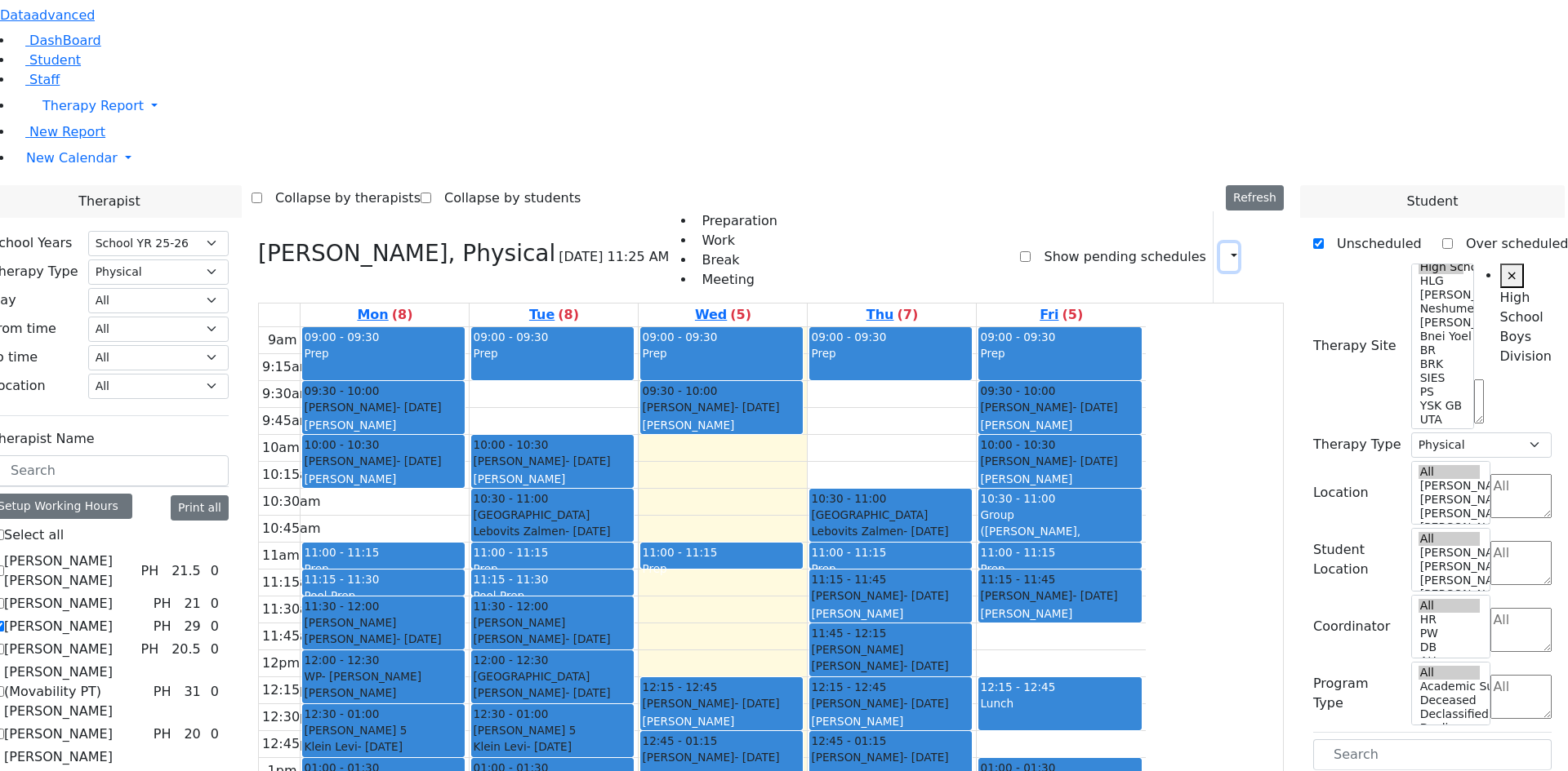
click at [1224, 249] on icon "button" at bounding box center [1224, 256] width 0 height 15
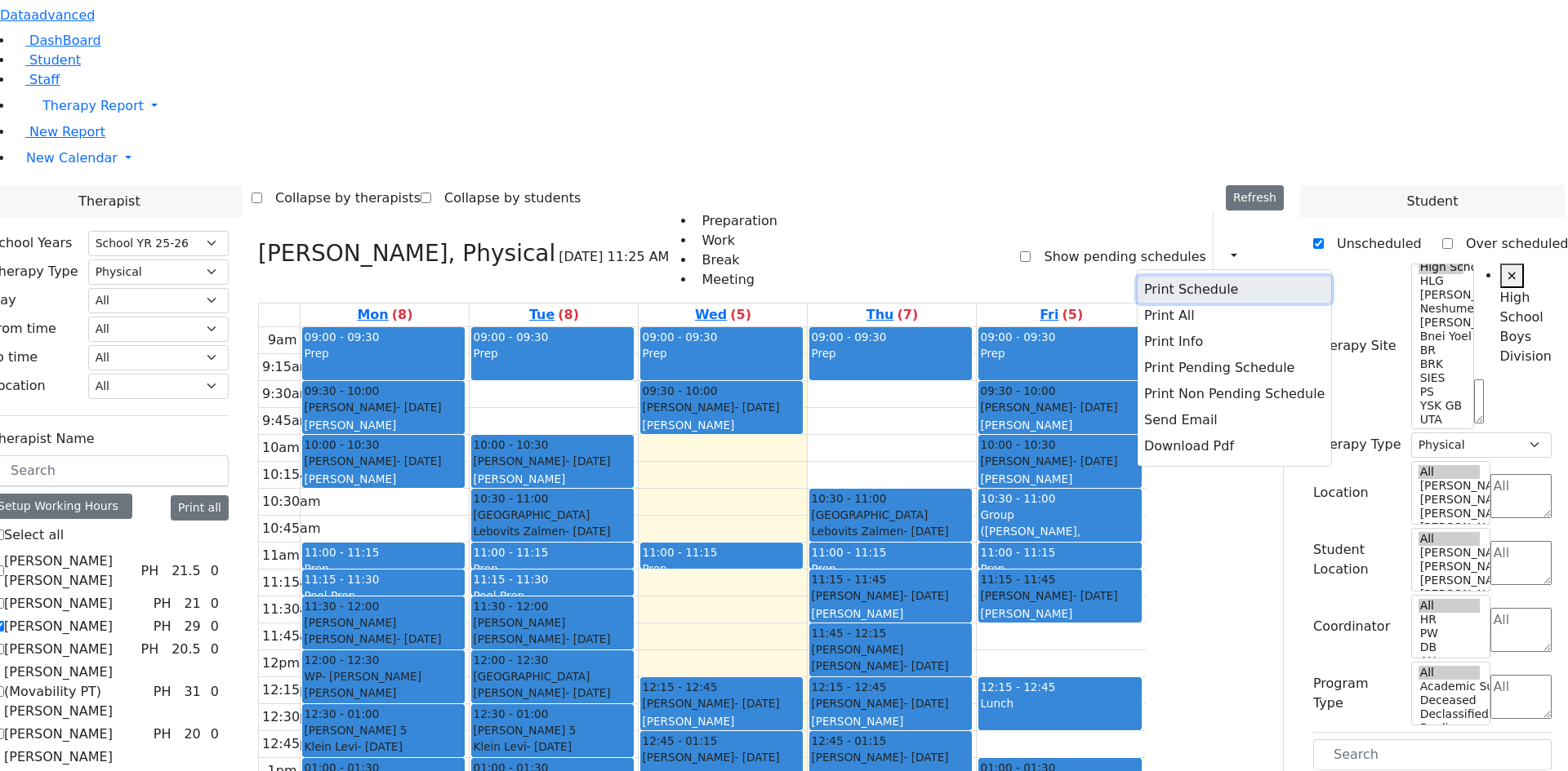
click at [1139, 277] on button "Print Schedule" at bounding box center [1234, 289] width 194 height 26
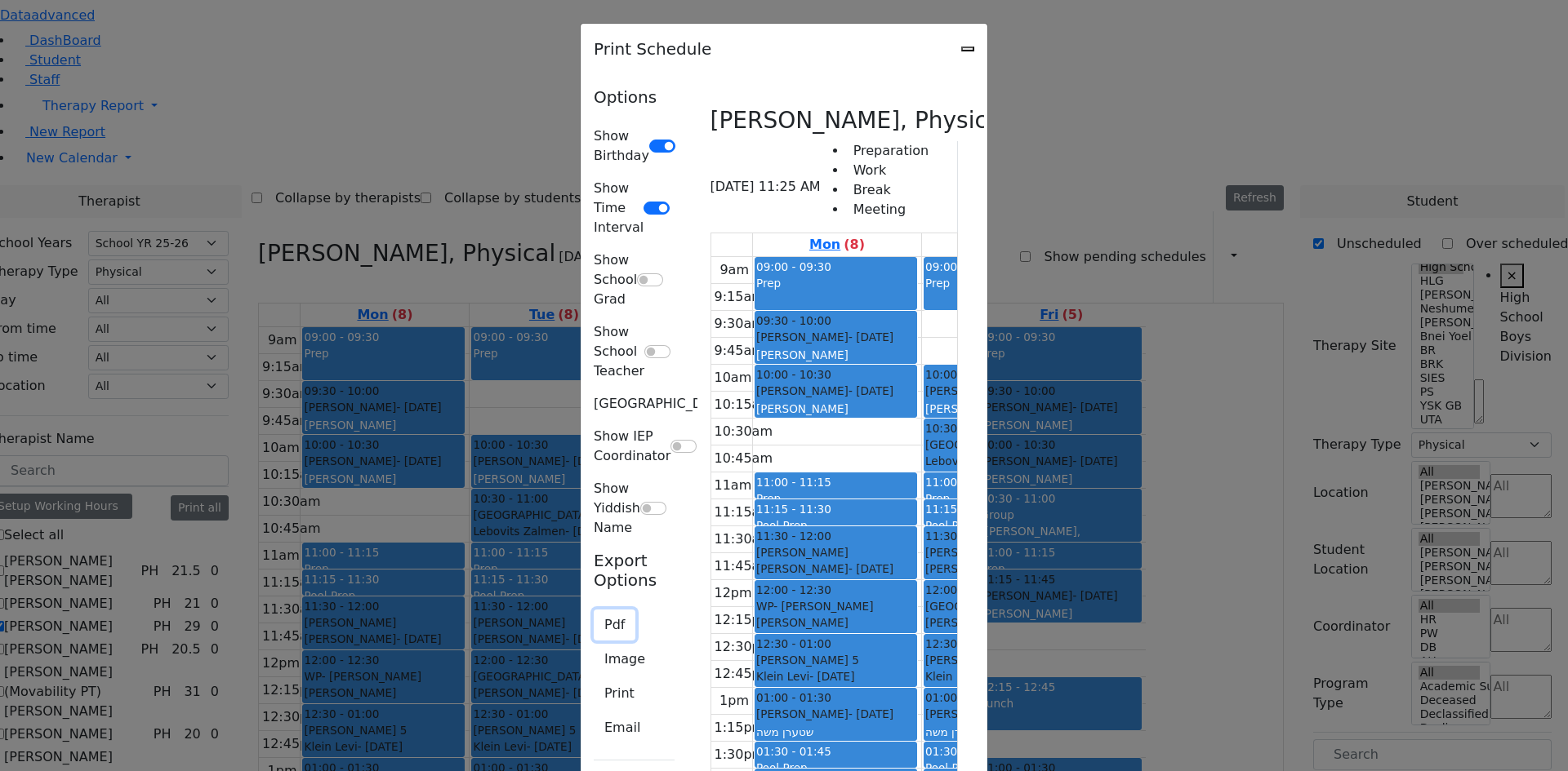
click at [593, 609] on button "Pdf" at bounding box center [614, 625] width 42 height 31
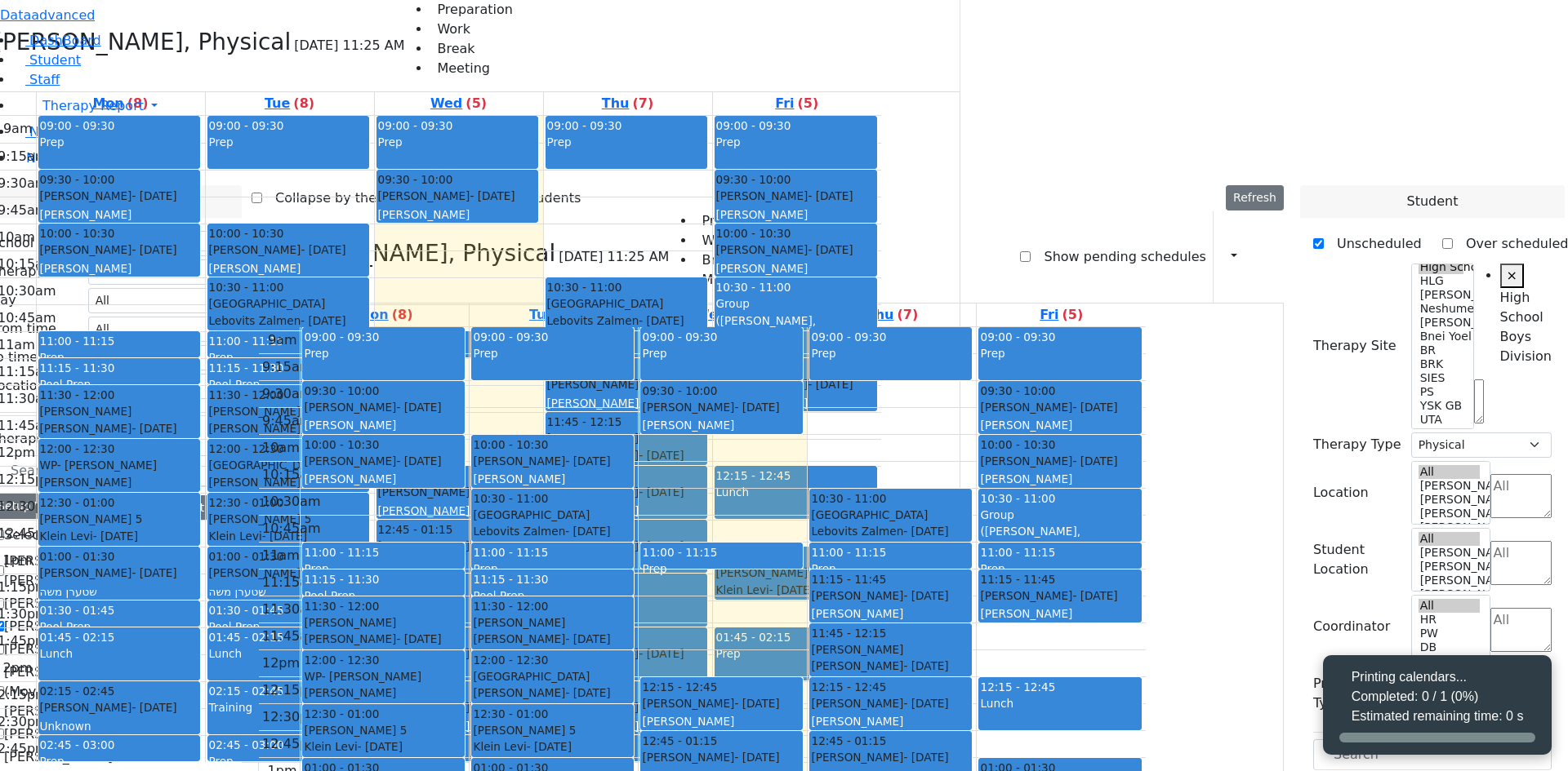
select select "212"
select select "2"
select select "12"
select select "2"
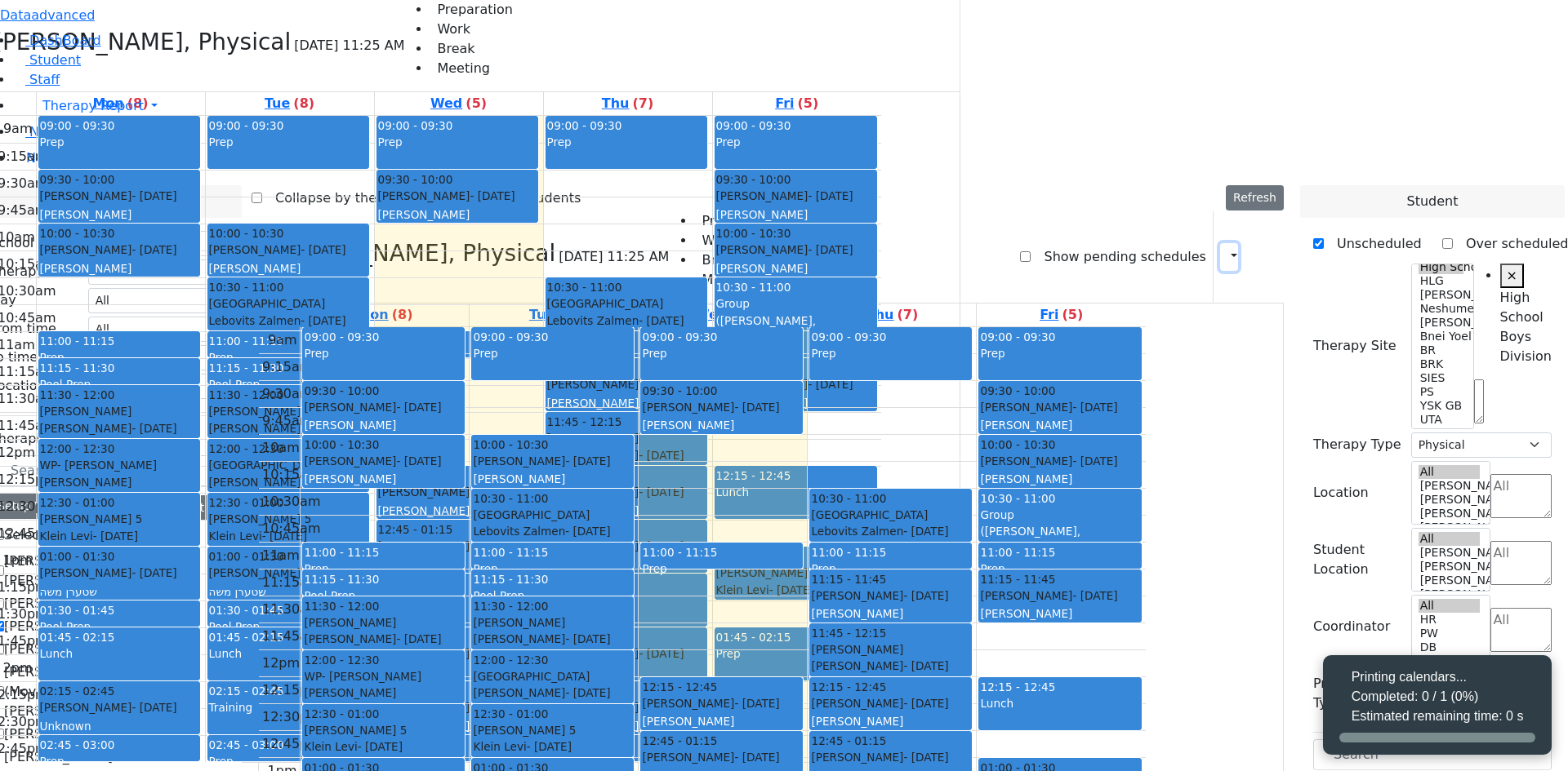
click at [1224, 249] on icon "button" at bounding box center [1224, 256] width 0 height 15
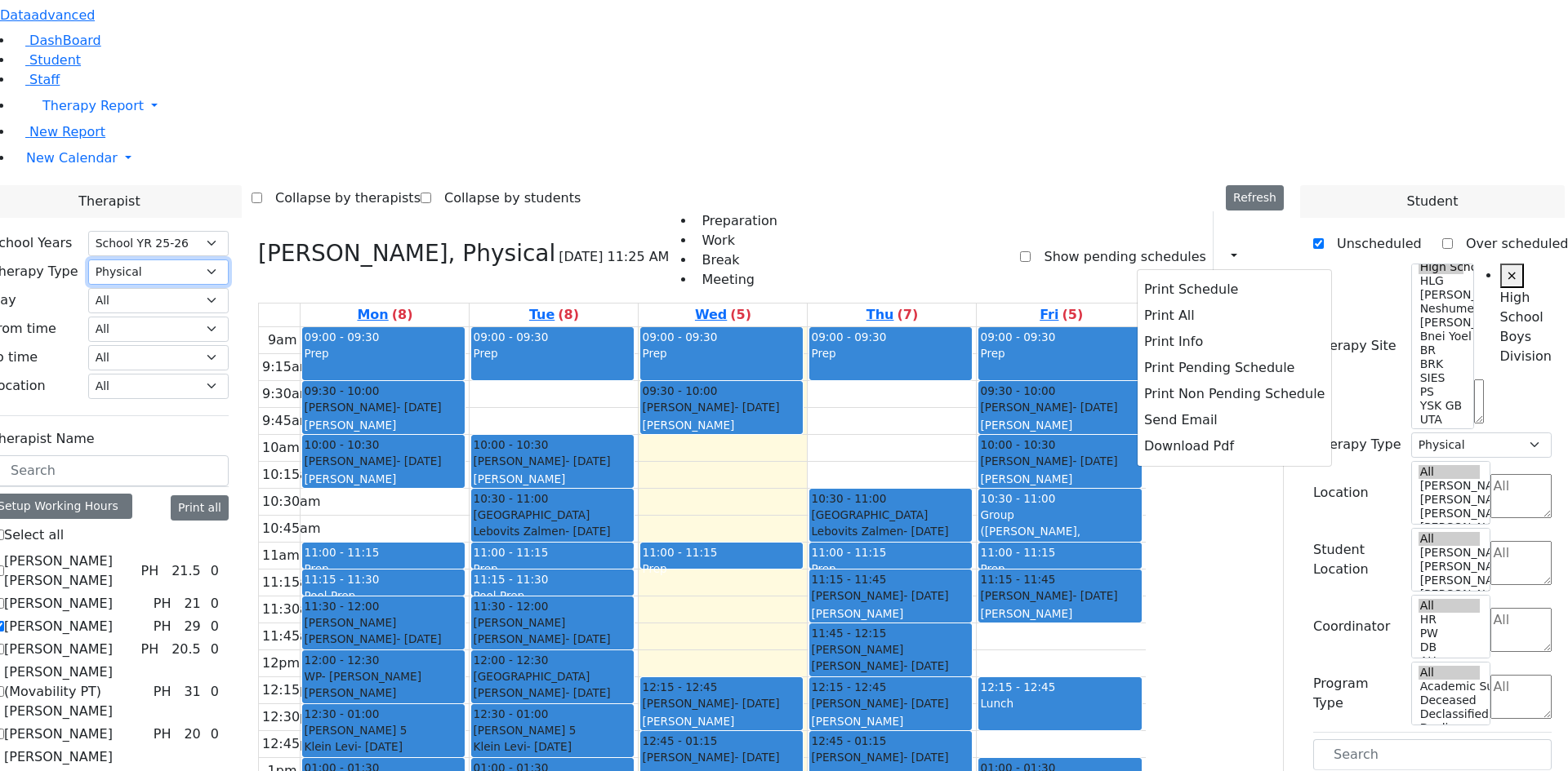
click at [228, 259] on select "All Psych Hearing Vision Speech Physical Occupational" at bounding box center [158, 272] width 140 height 25
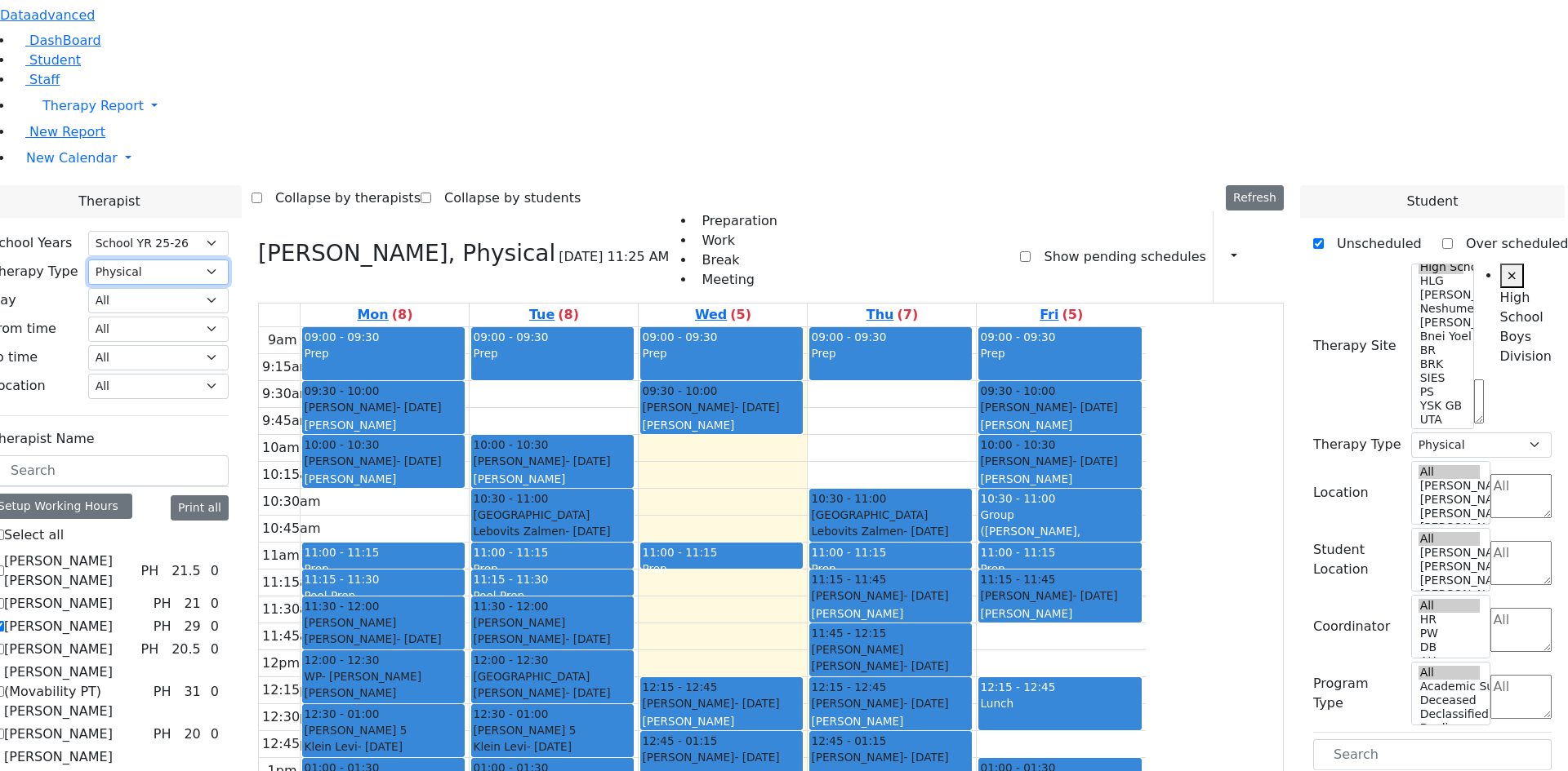
select select "1"
click at [228, 259] on select "All Psych Hearing Vision Speech Physical Occupational" at bounding box center [158, 272] width 140 height 25
select select "1"
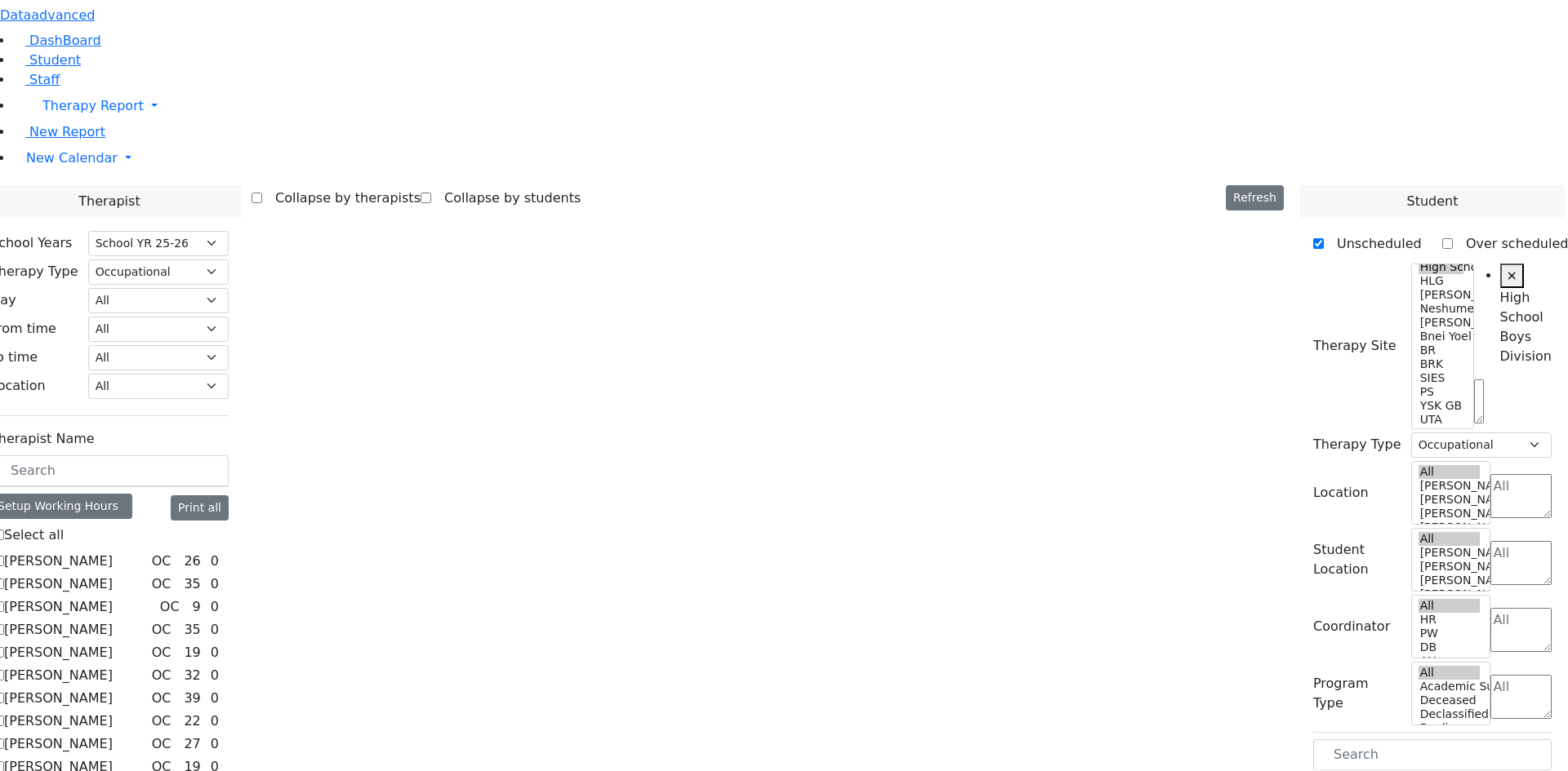
click at [112, 643] on label "[PERSON_NAME]" at bounding box center [58, 653] width 108 height 19
checkbox input "true"
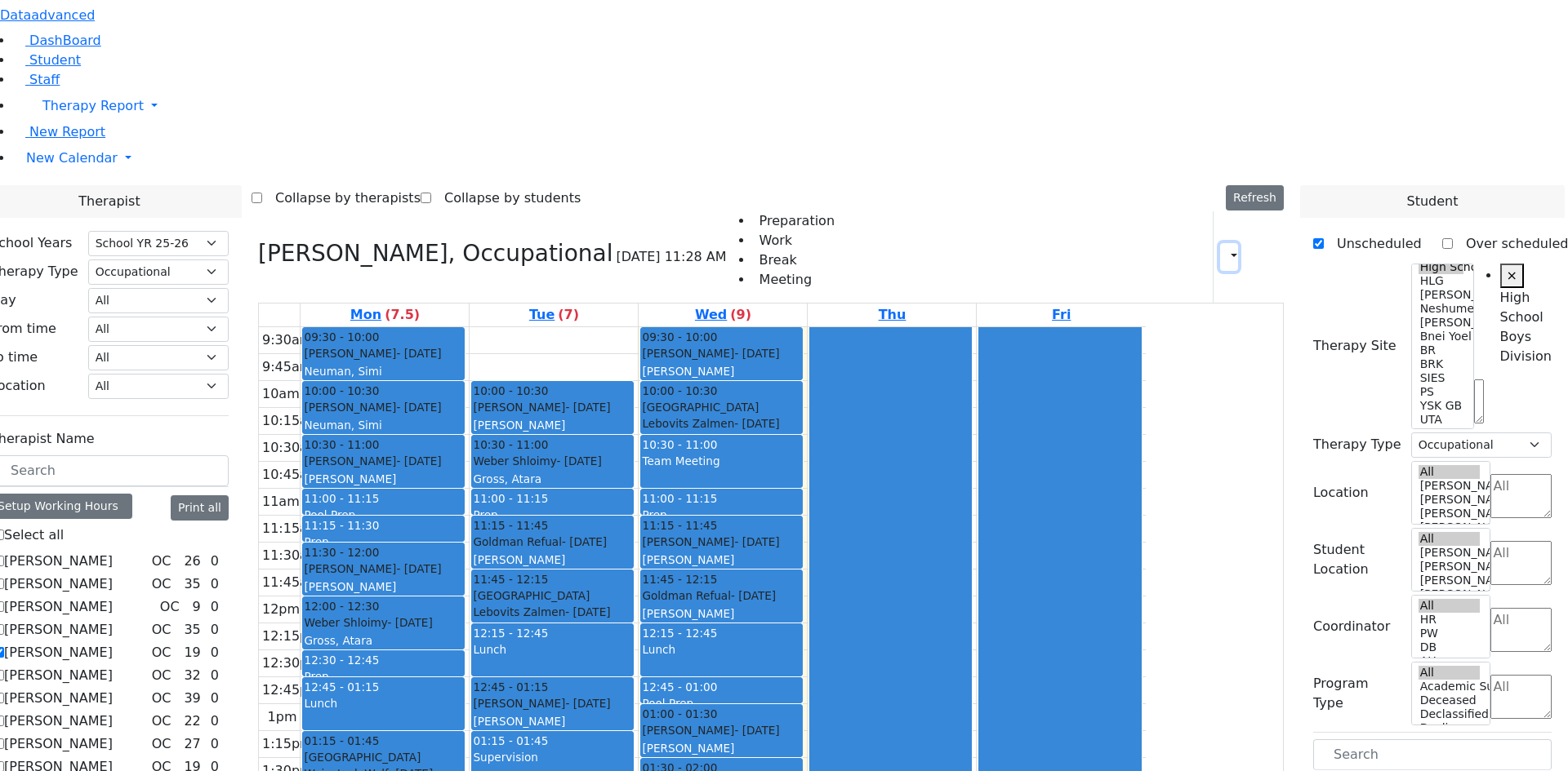
click at [1224, 249] on icon "button" at bounding box center [1224, 256] width 0 height 15
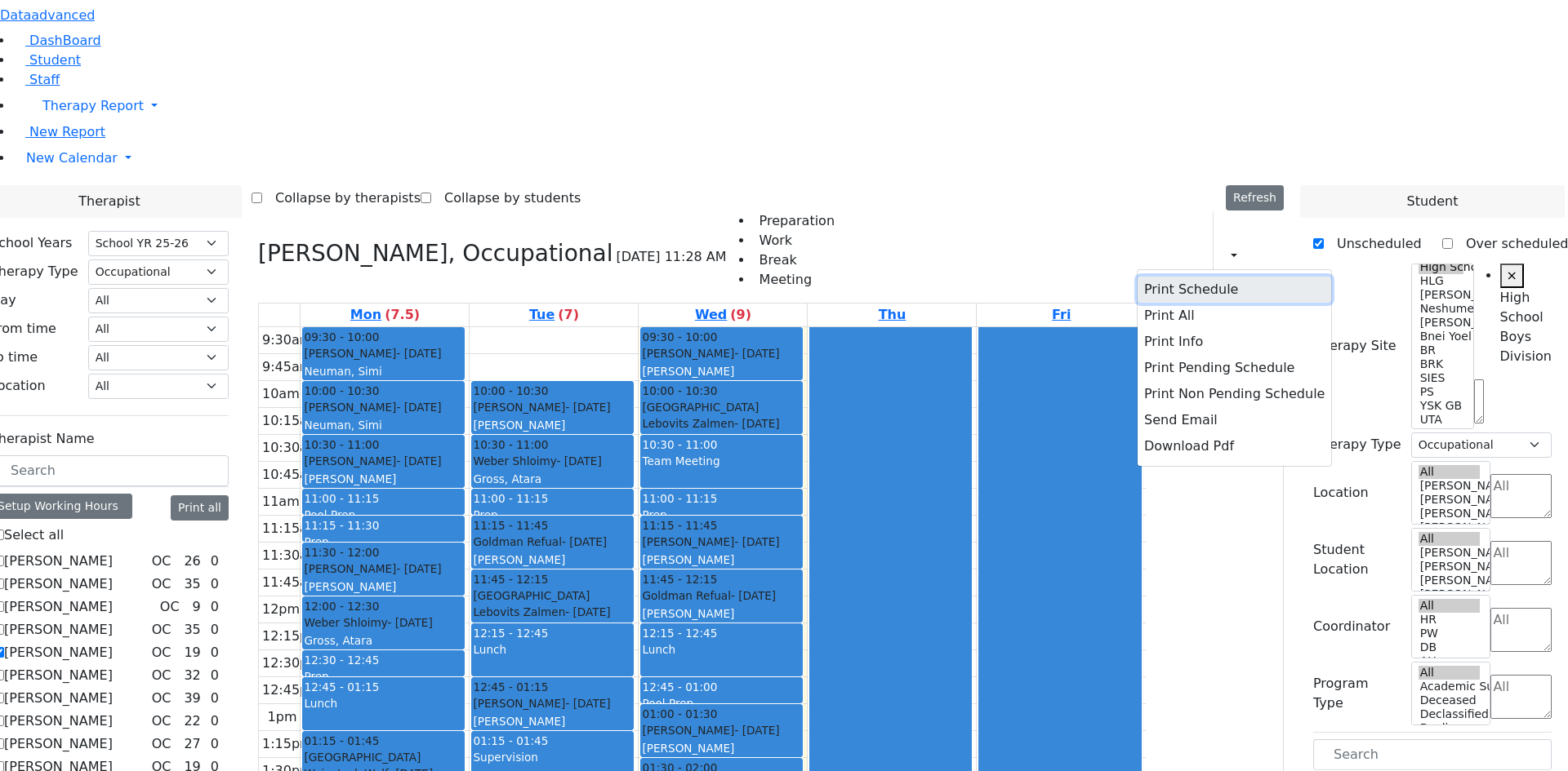
click at [1137, 277] on button "Print Schedule" at bounding box center [1234, 289] width 194 height 26
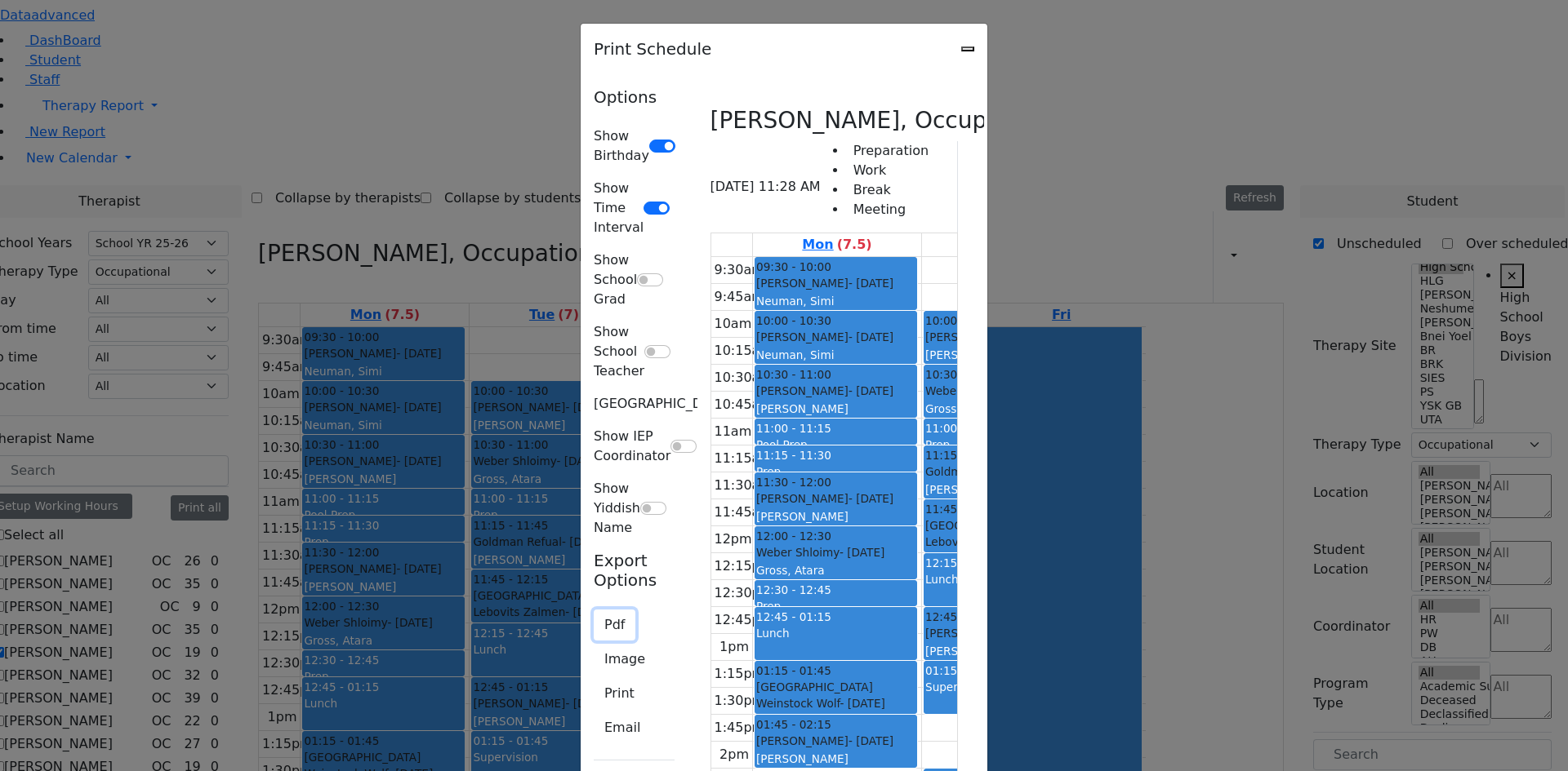
click at [593, 609] on button "Pdf" at bounding box center [614, 625] width 42 height 31
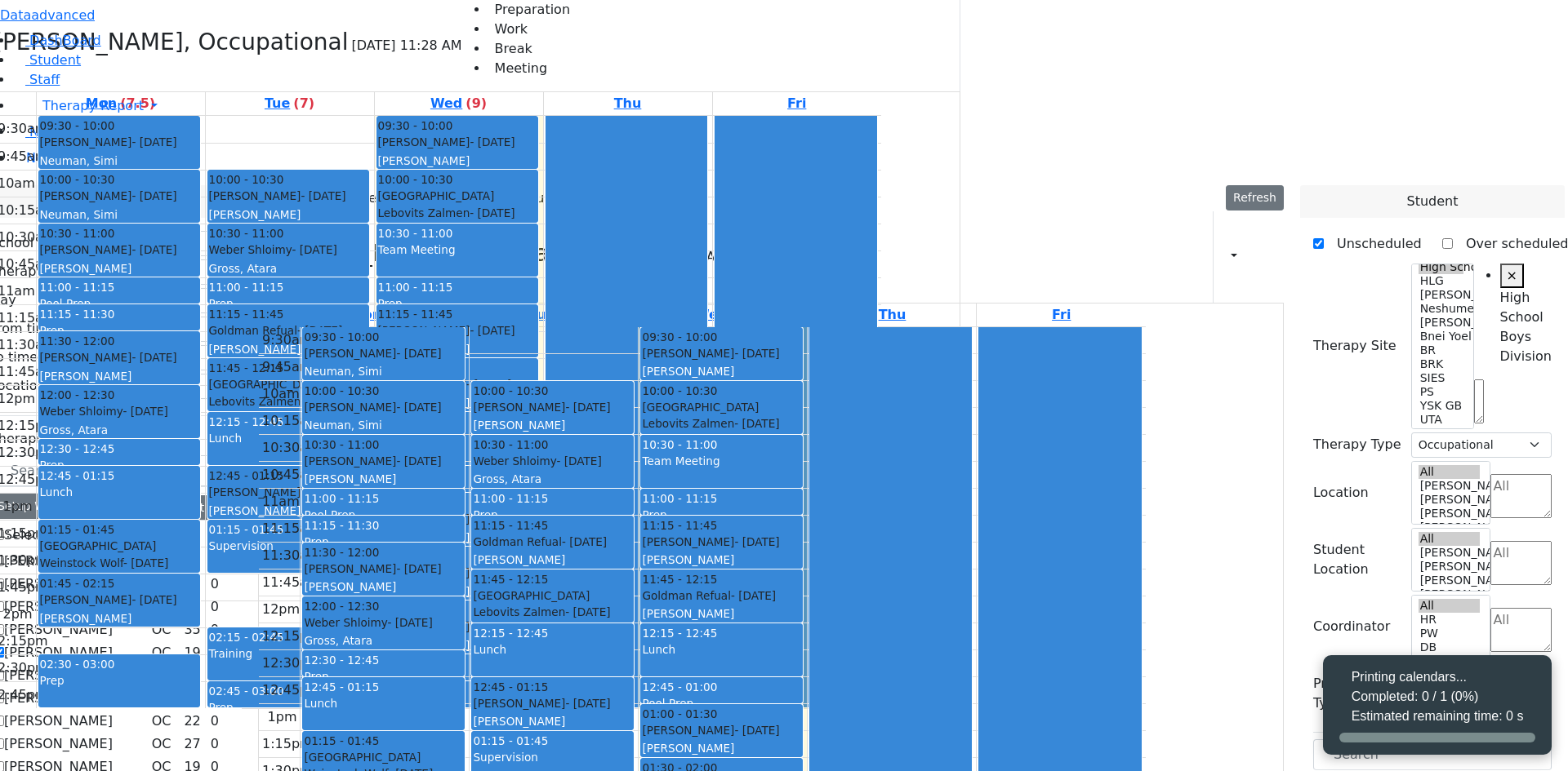
select select "212"
select select "1"
select select "12"
select select "1"
